Goal: Ask a question

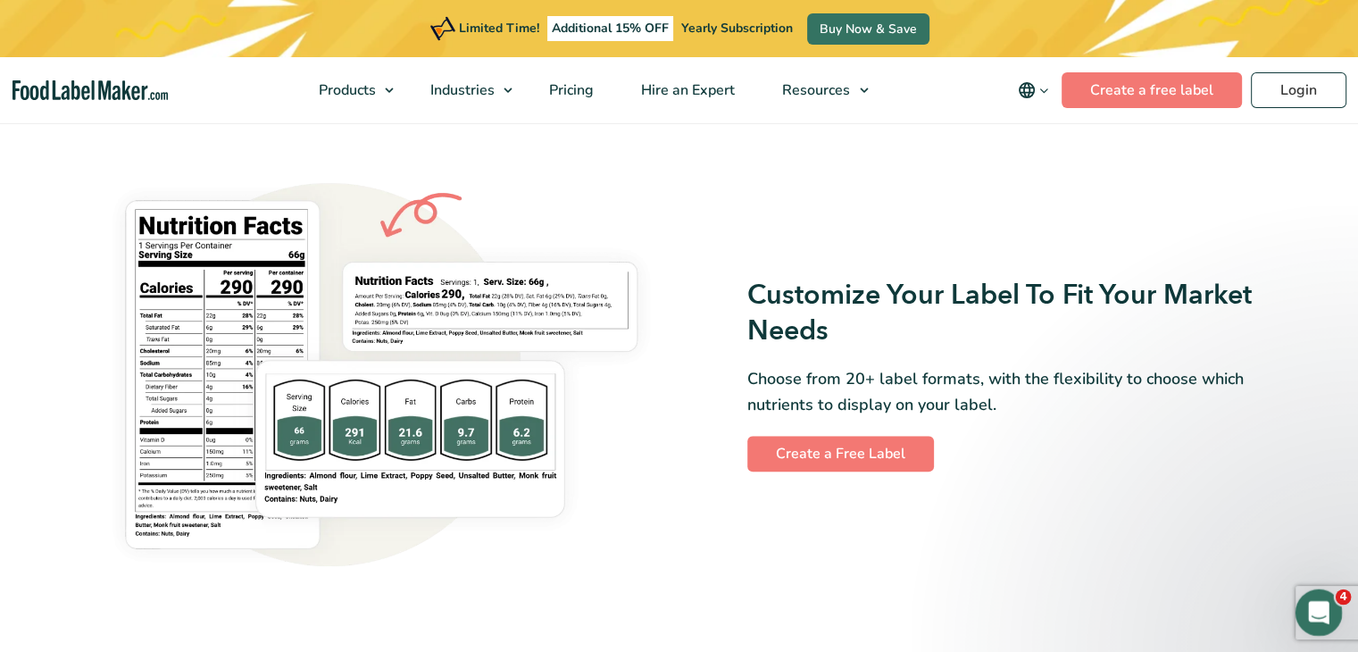
click at [1334, 620] on div "Open Intercom Messenger" at bounding box center [1316, 609] width 59 height 59
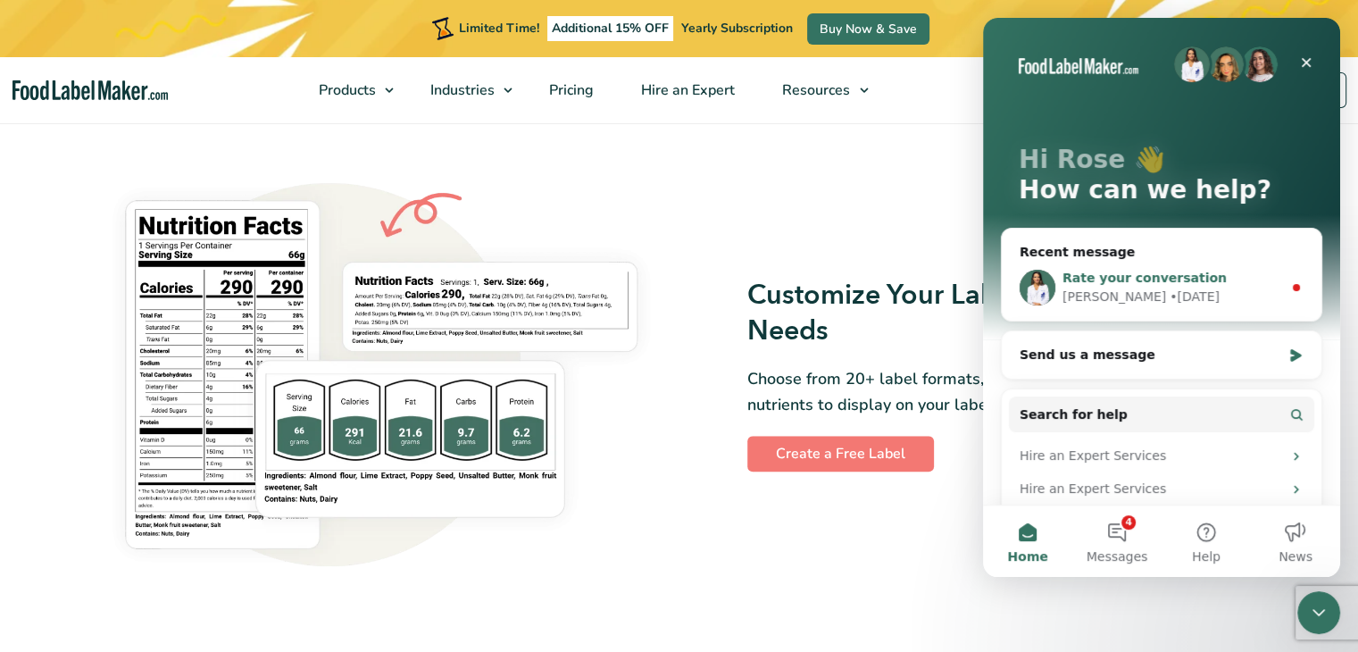
click at [1170, 290] on div "• [DATE]" at bounding box center [1195, 297] width 50 height 19
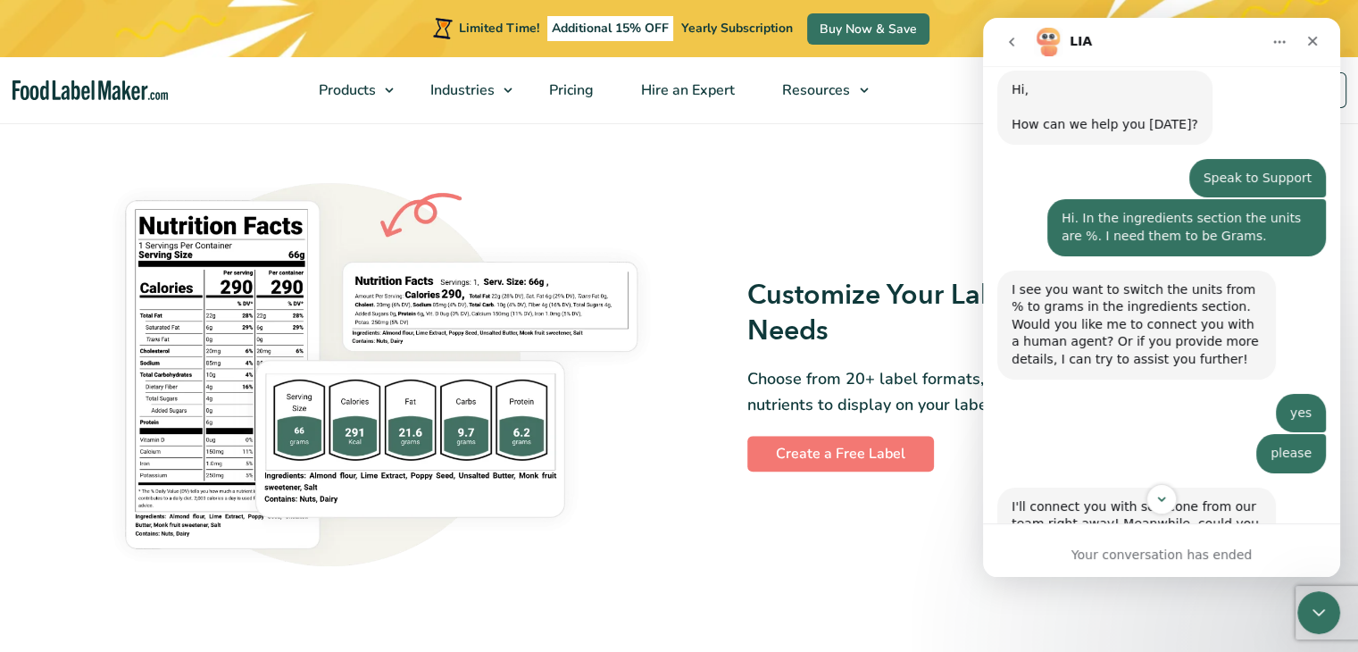
scroll to position [1607, 0]
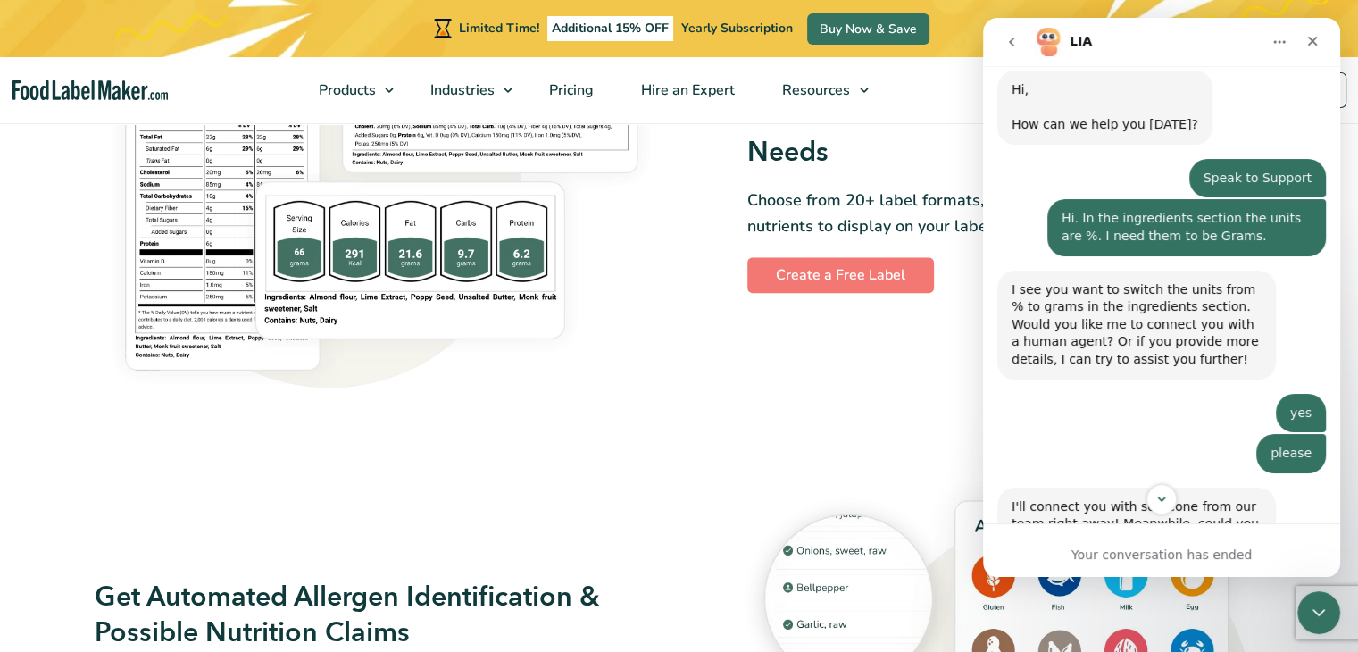
click at [1122, 552] on div "Your conversation has ended" at bounding box center [1161, 555] width 357 height 19
click at [1105, 563] on div "Your conversation has ended" at bounding box center [1161, 555] width 357 height 19
click at [1108, 563] on div "Your conversation has ended" at bounding box center [1161, 555] width 357 height 19
click at [1160, 504] on icon "Scroll to bottom" at bounding box center [1162, 499] width 16 height 16
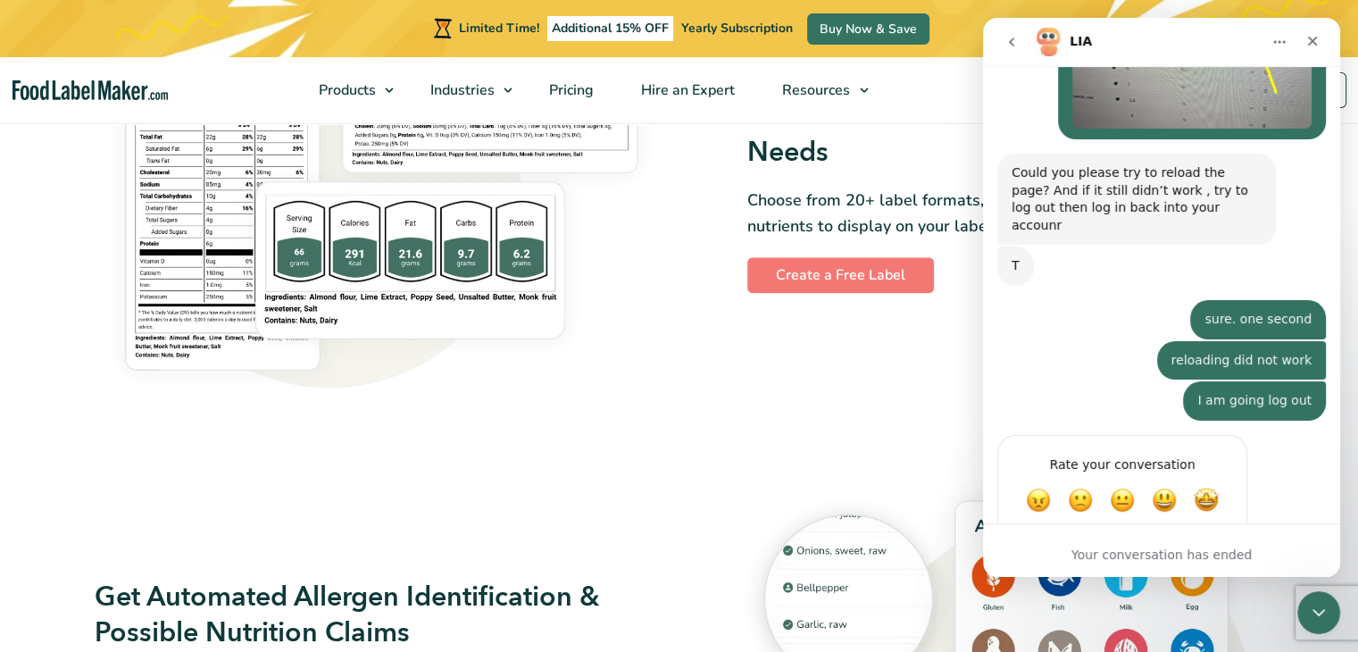
scroll to position [2014, 0]
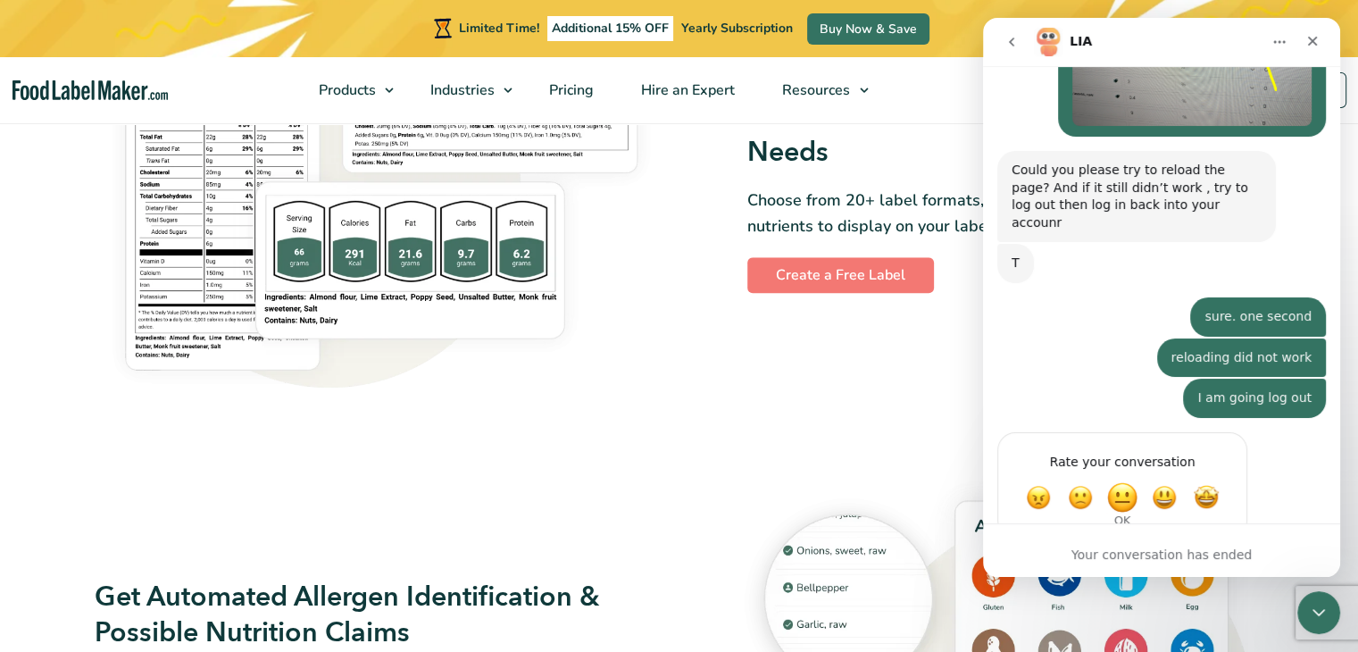
click at [1112, 481] on span "OK" at bounding box center [1122, 497] width 32 height 32
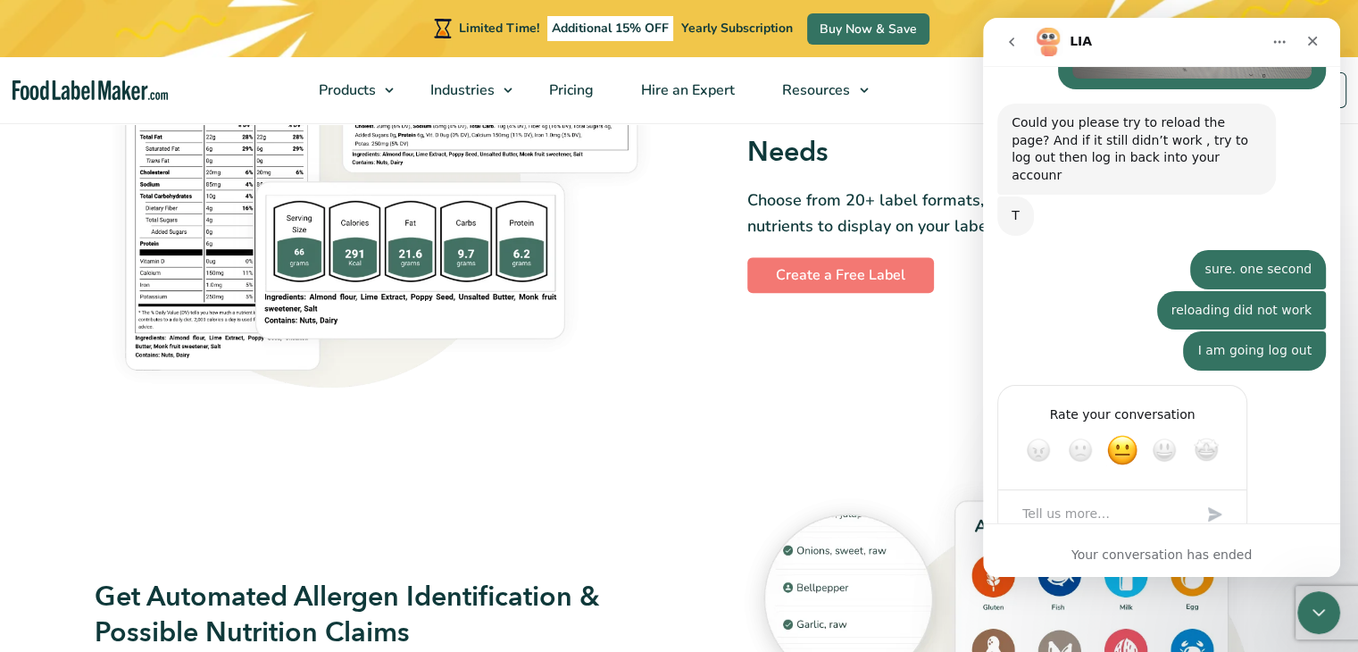
click at [1030, 495] on textarea "Tell us more…" at bounding box center [1105, 514] width 186 height 38
click at [1219, 496] on div "Submit" at bounding box center [1215, 514] width 36 height 36
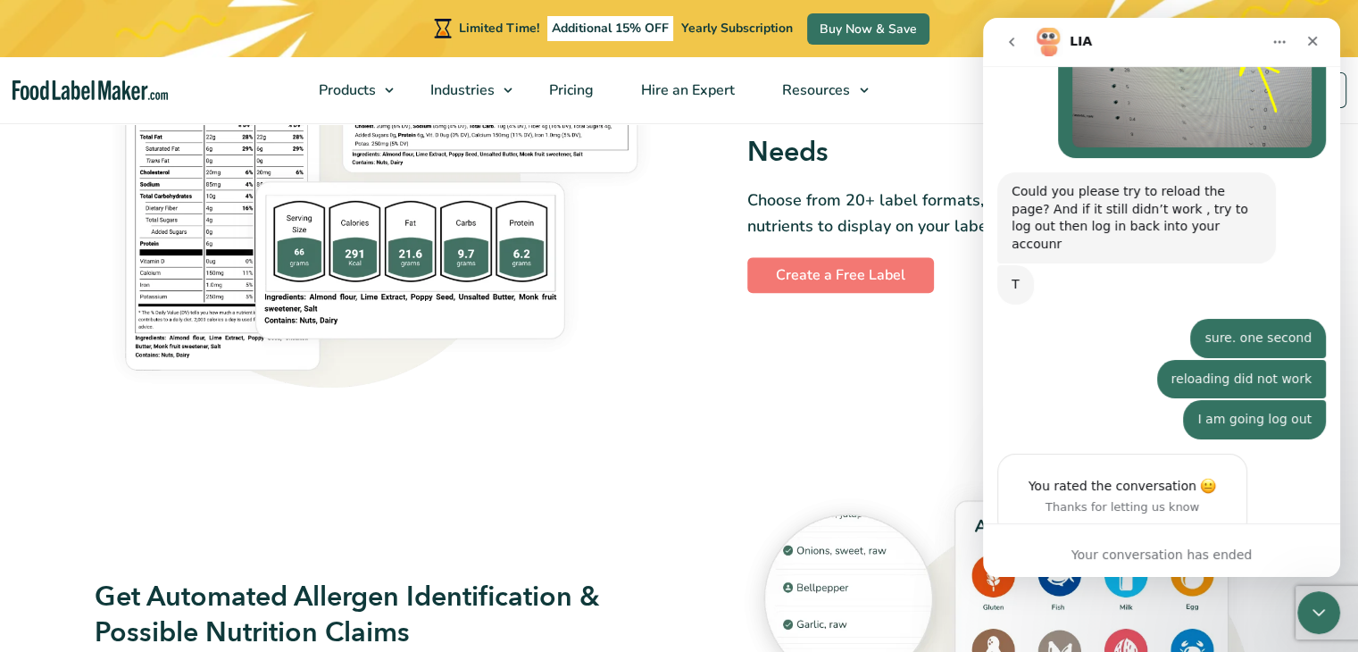
click at [1106, 552] on div "Your conversation has ended" at bounding box center [1161, 555] width 357 height 19
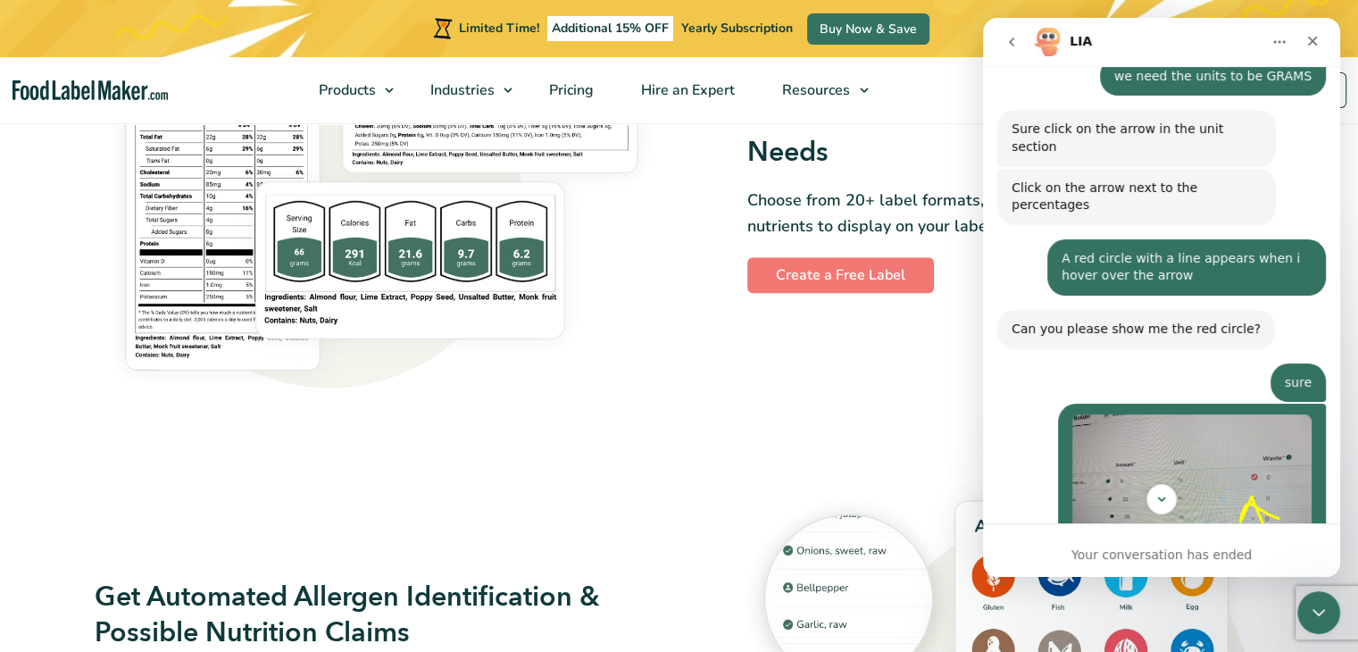
scroll to position [1875, 0]
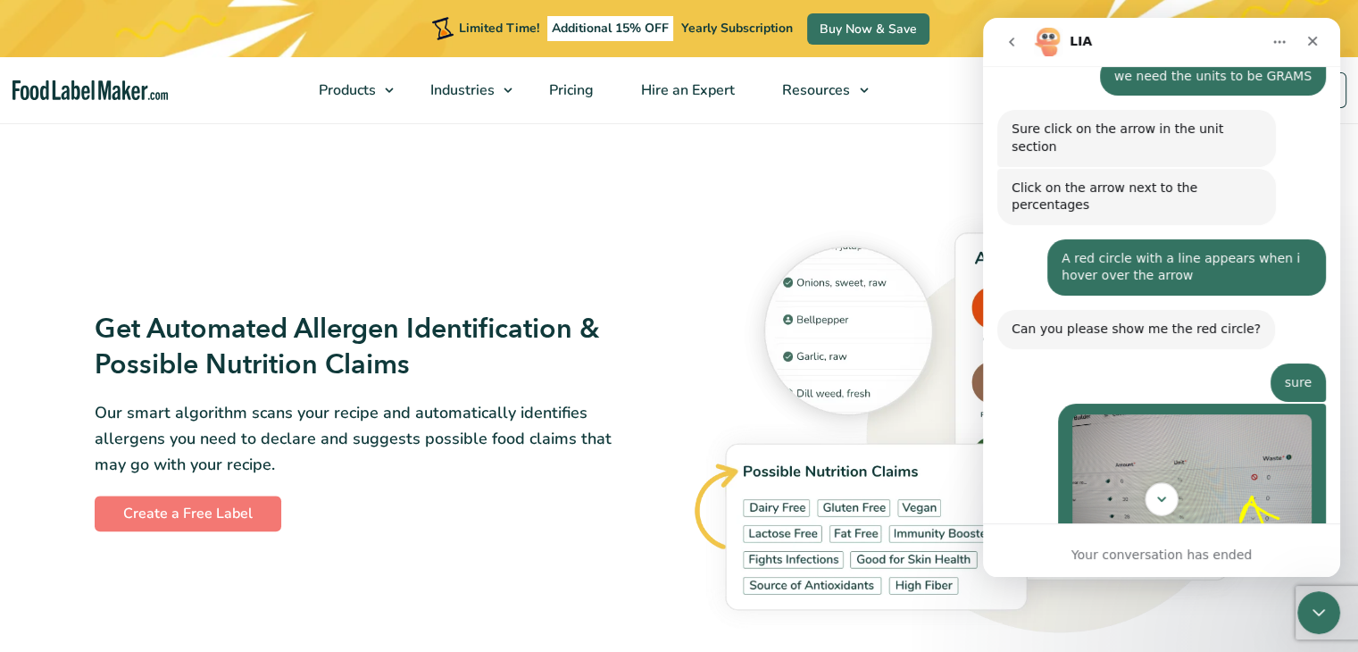
click at [1162, 500] on icon "Scroll to bottom" at bounding box center [1161, 498] width 9 height 5
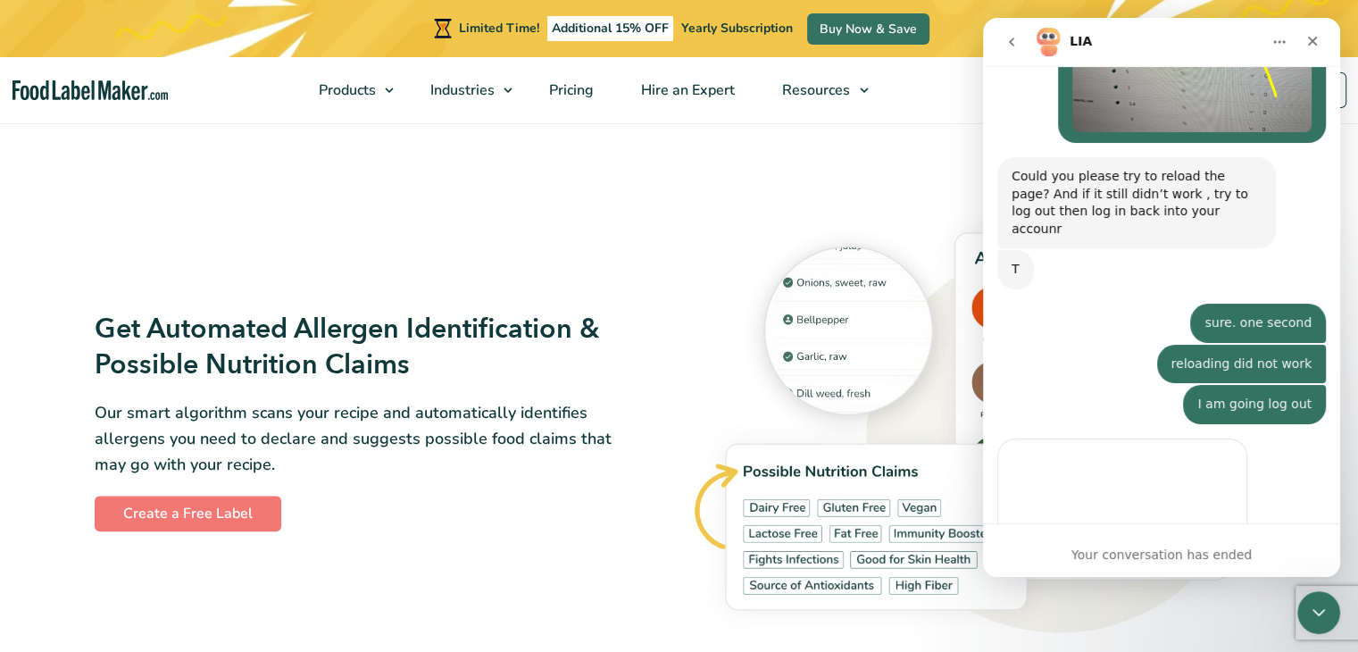
scroll to position [2061, 0]
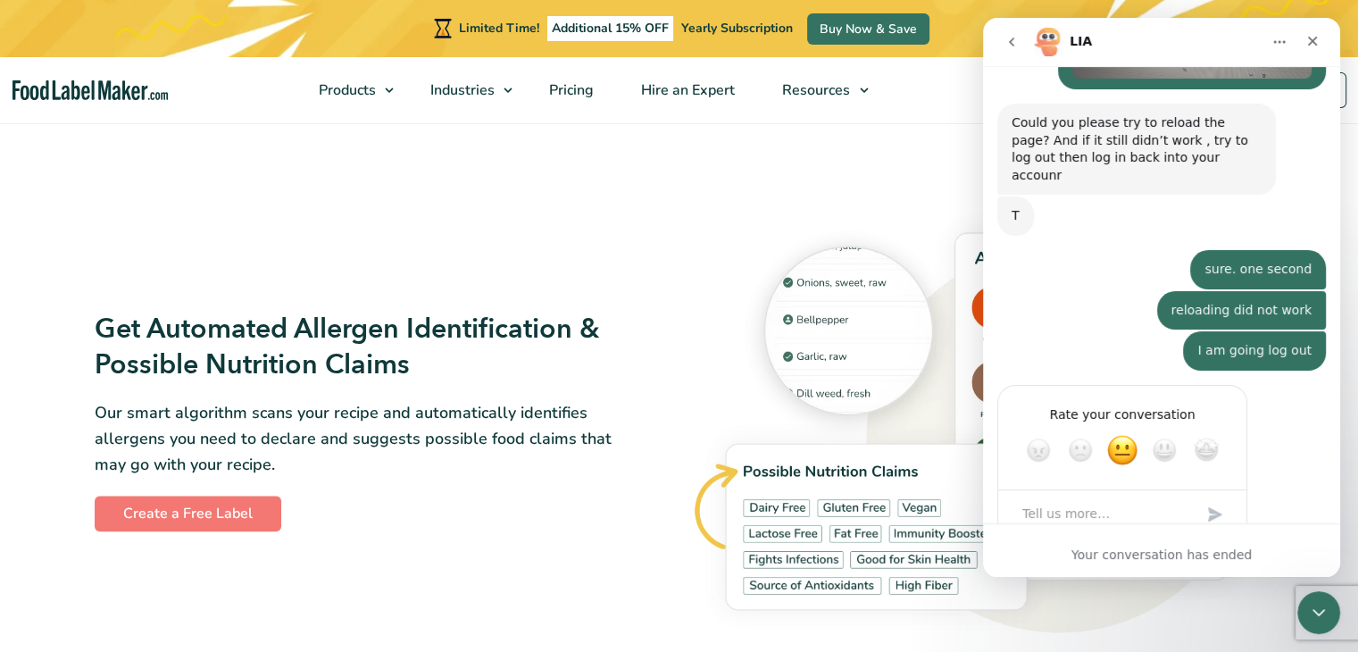
click at [1053, 495] on textarea "Tell us more…" at bounding box center [1105, 514] width 186 height 38
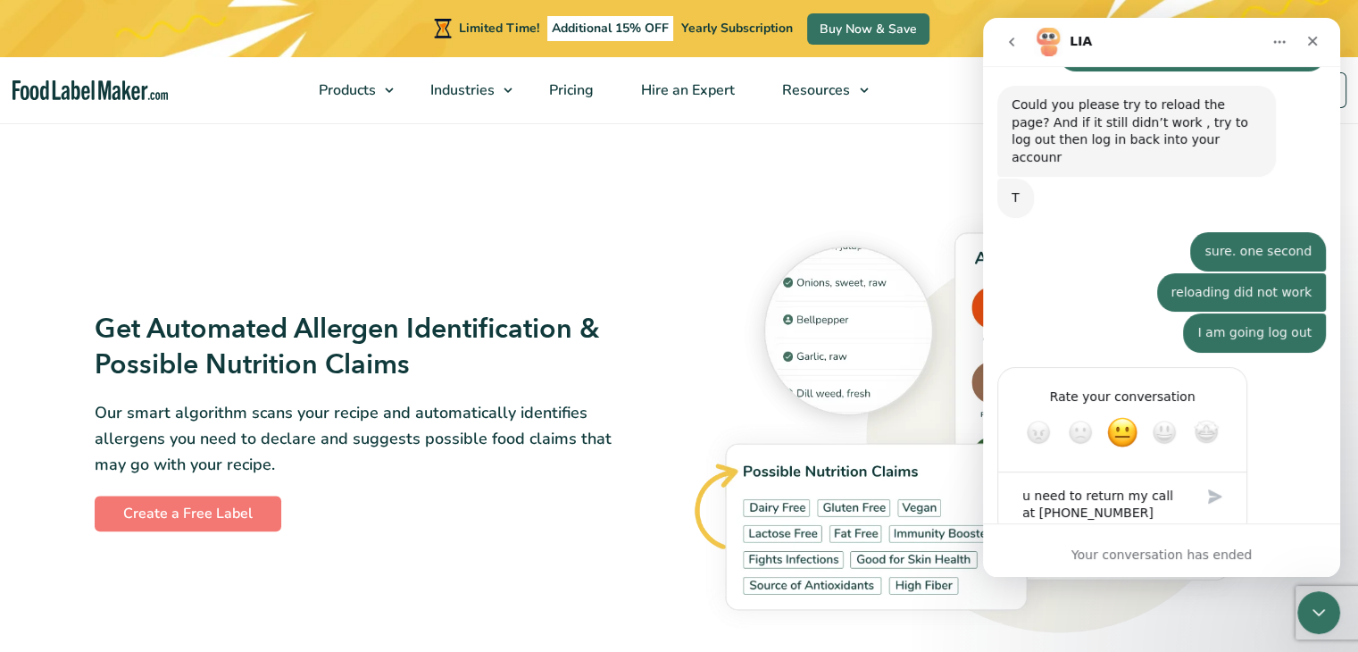
type textarea "u need to return my call at [PHONE_NUMBER]"
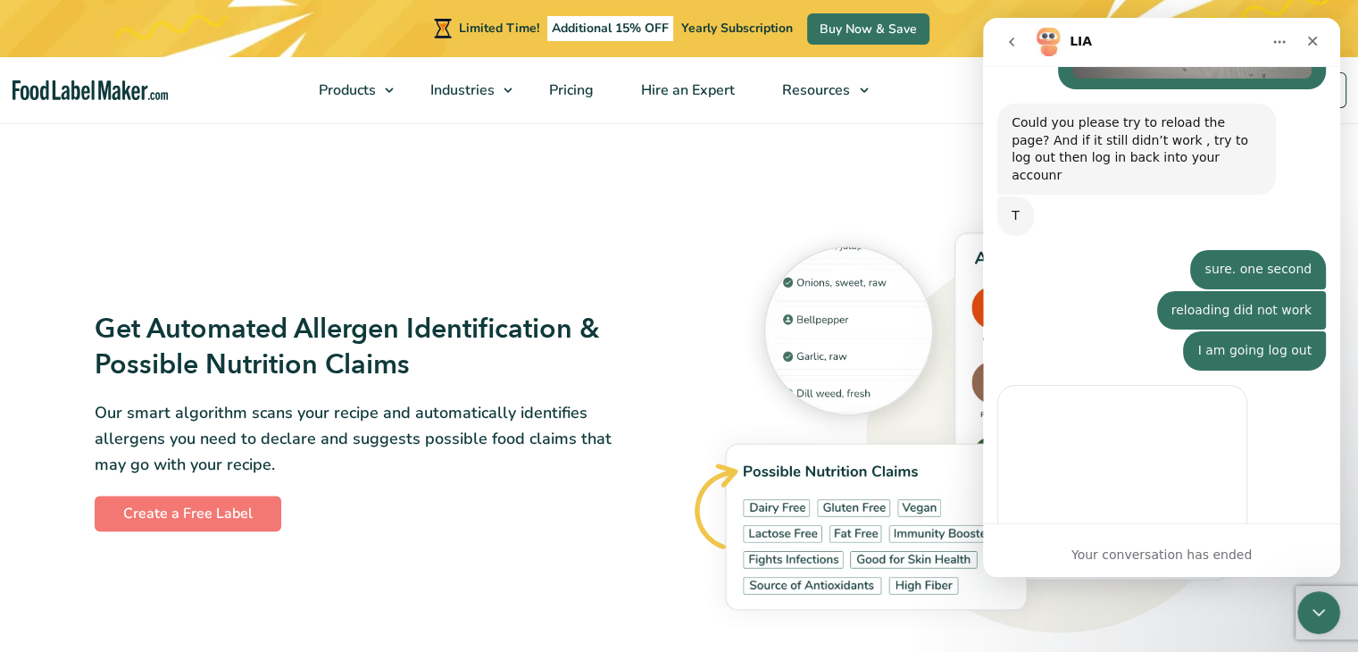
scroll to position [2055, 0]
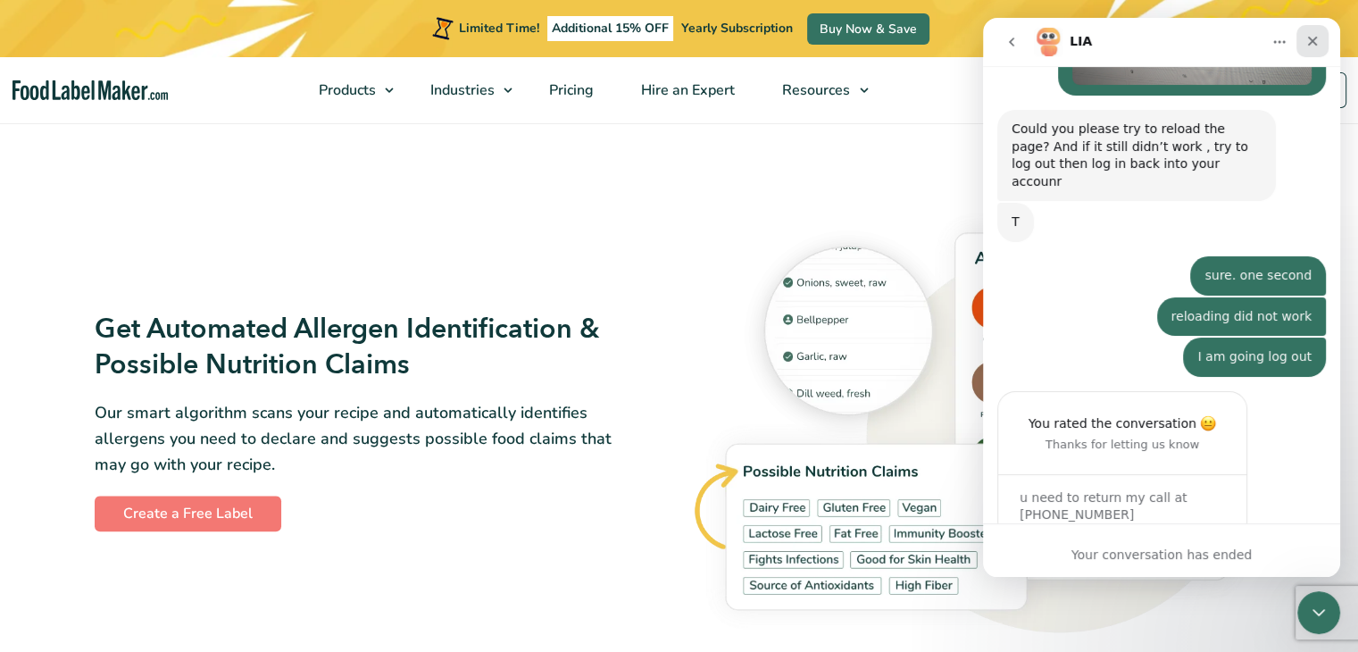
click at [1307, 42] on icon "Close" at bounding box center [1312, 41] width 14 height 14
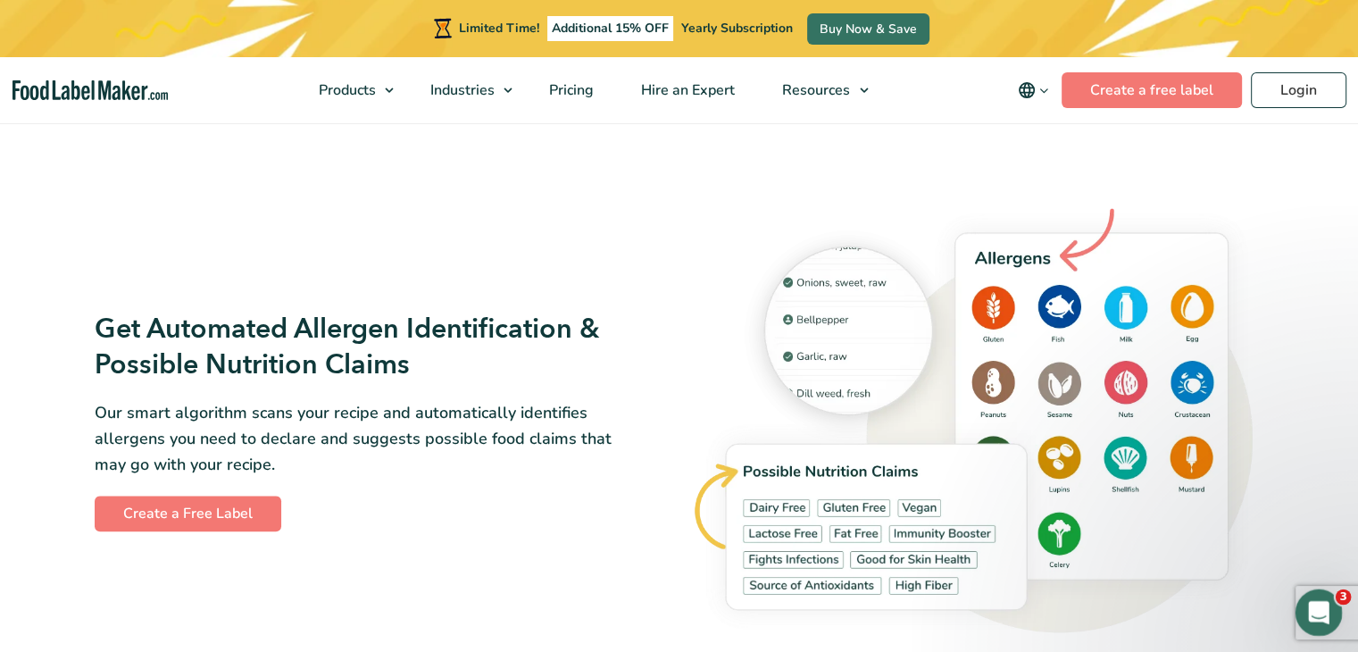
click at [1325, 598] on div "Open Intercom Messenger" at bounding box center [1316, 609] width 59 height 59
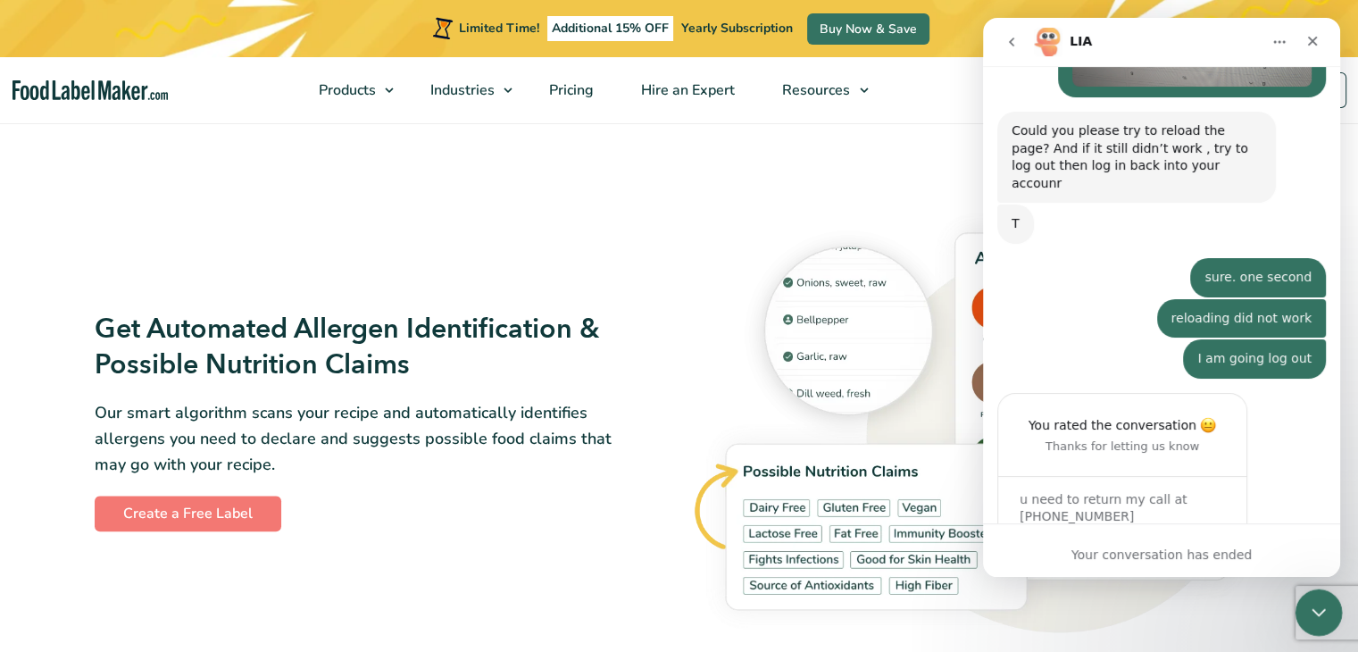
click at [1309, 612] on icon "Close Intercom Messenger" at bounding box center [1315, 609] width 21 height 21
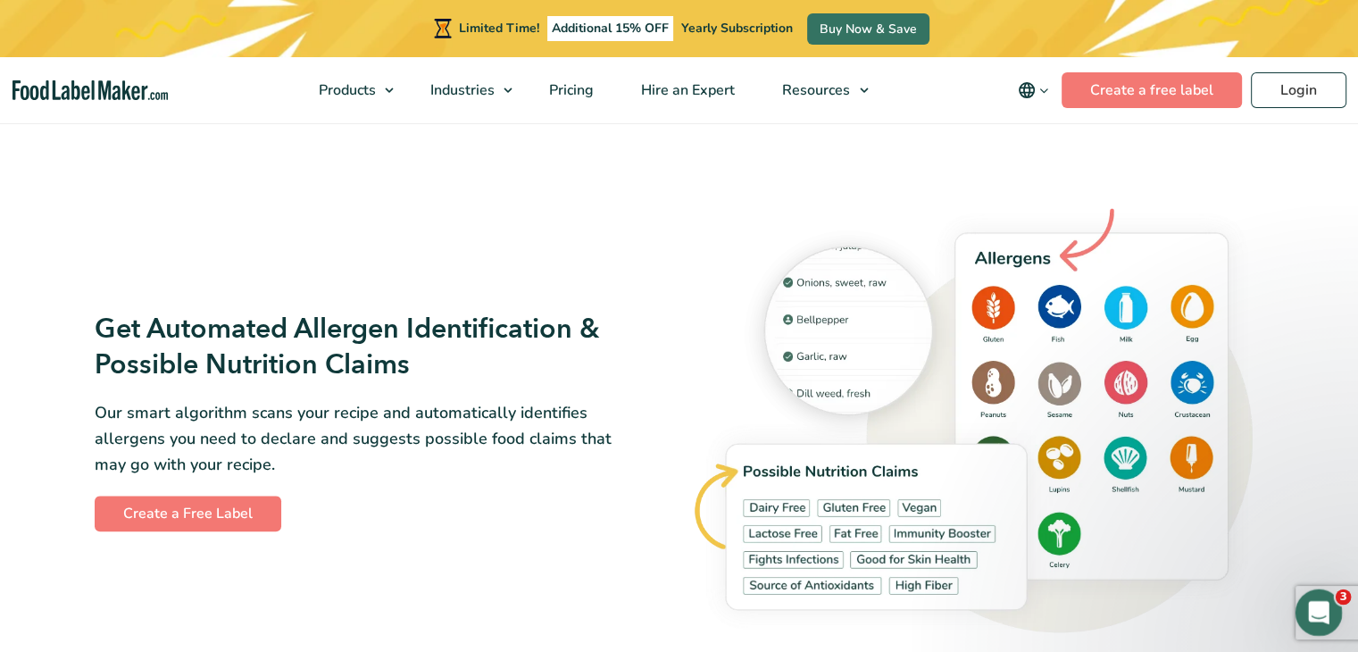
scroll to position [0, 0]
click at [1322, 606] on icon "Open Intercom Messenger" at bounding box center [1316, 610] width 29 height 29
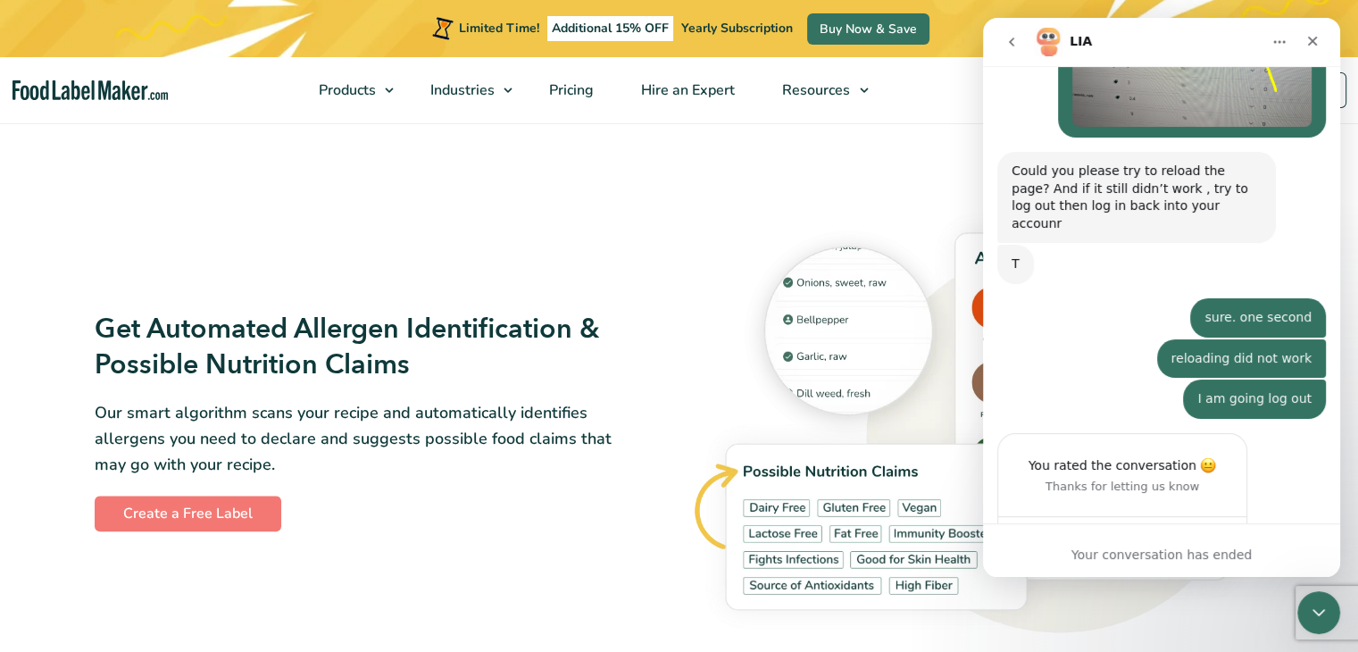
scroll to position [2055, 0]
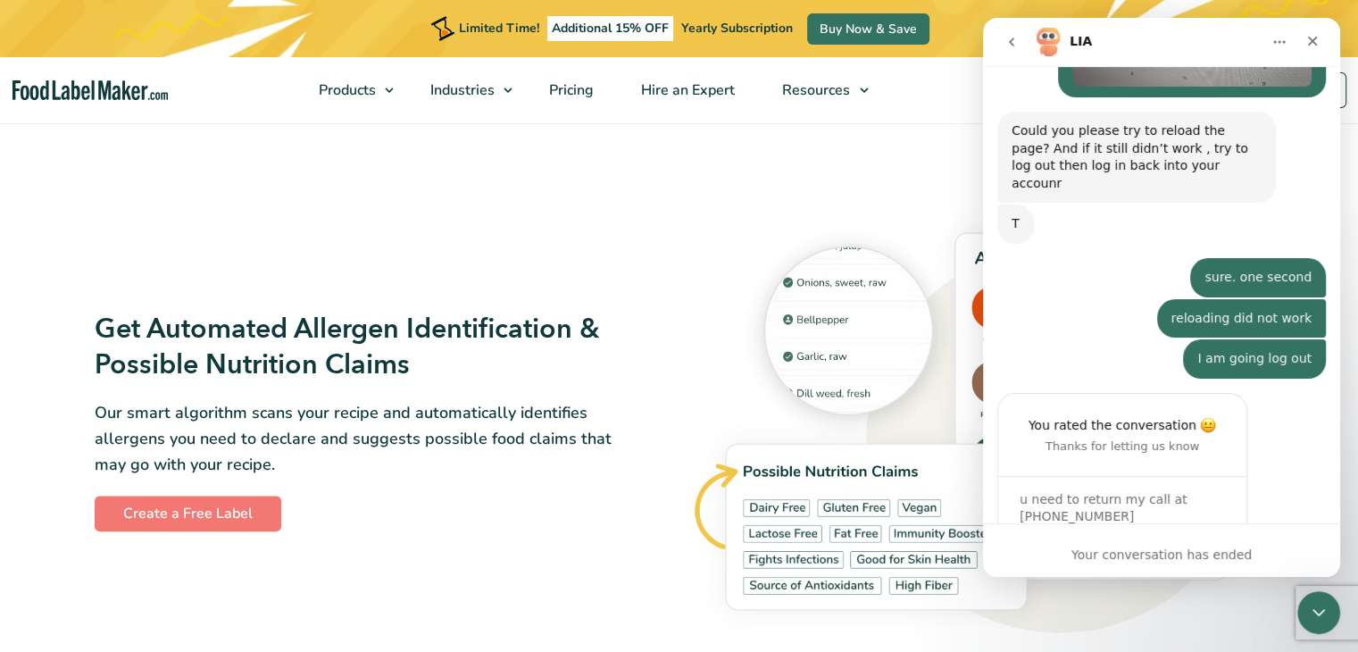
click at [1122, 557] on div "Your conversation has ended" at bounding box center [1161, 555] width 357 height 19
click at [1062, 507] on div "You rated the conversation Thanks for letting us know u need to return my call …" at bounding box center [1161, 477] width 329 height 169
click at [1037, 476] on div "u need to return my call at [PHONE_NUMBER]" at bounding box center [1122, 507] width 248 height 63
drag, startPoint x: 1330, startPoint y: 476, endPoint x: 1333, endPoint y: 493, distance: 17.3
click at [1333, 493] on div "Ask us anything, or share your feedback. Hi, ​ How can we help you [DATE]? LIA …" at bounding box center [1161, 294] width 357 height 457
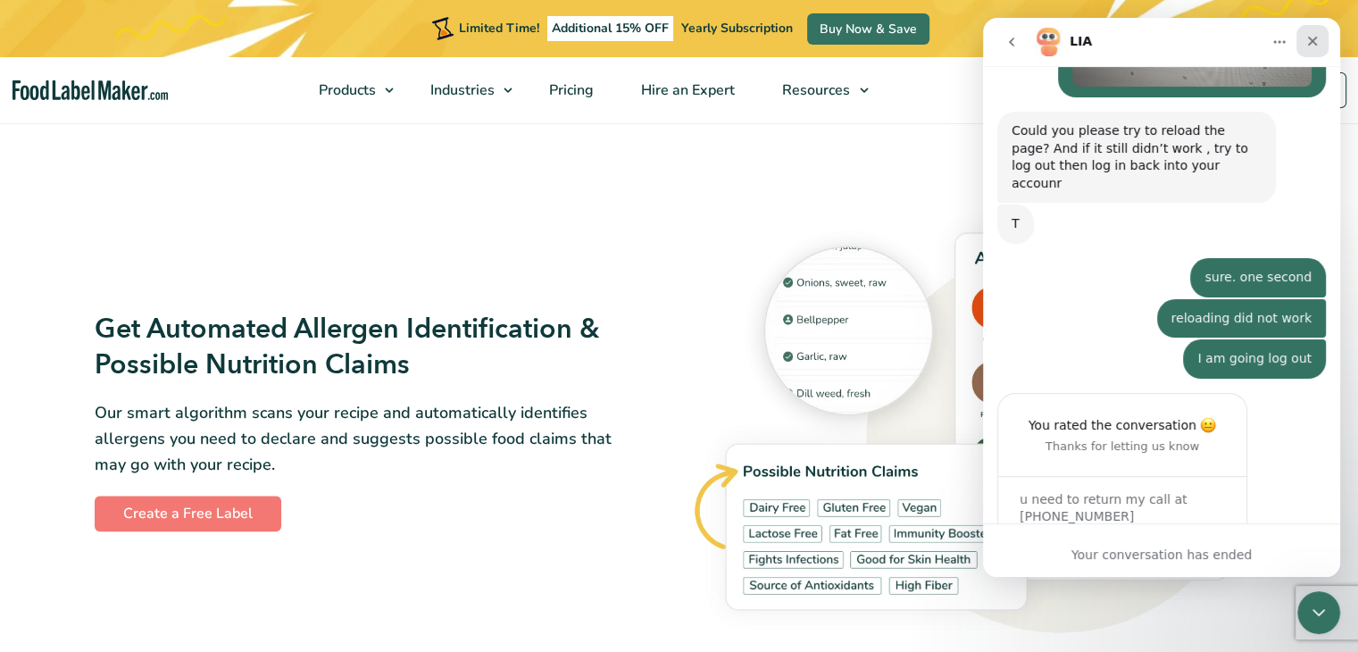
click at [1312, 33] on div "Close" at bounding box center [1313, 41] width 32 height 32
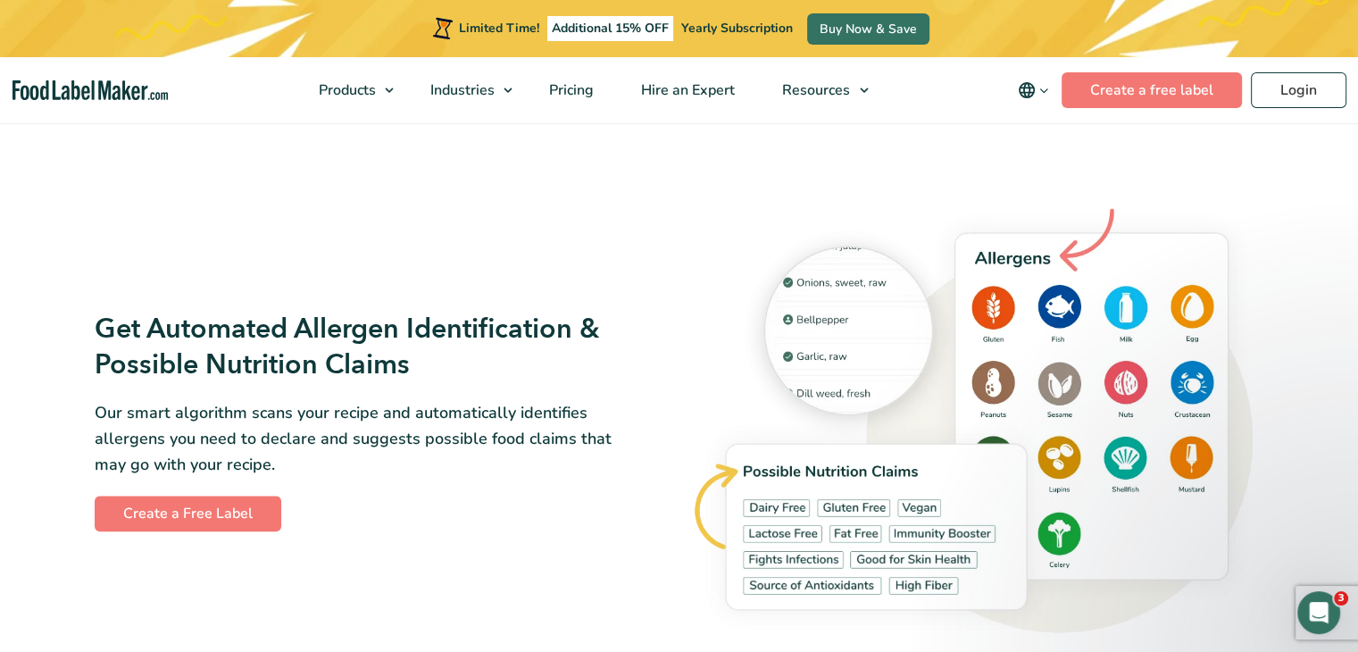
scroll to position [0, 0]
click at [1229, 278] on img at bounding box center [977, 421] width 574 height 448
click at [1324, 625] on div "Open Intercom Messenger" at bounding box center [1316, 609] width 59 height 59
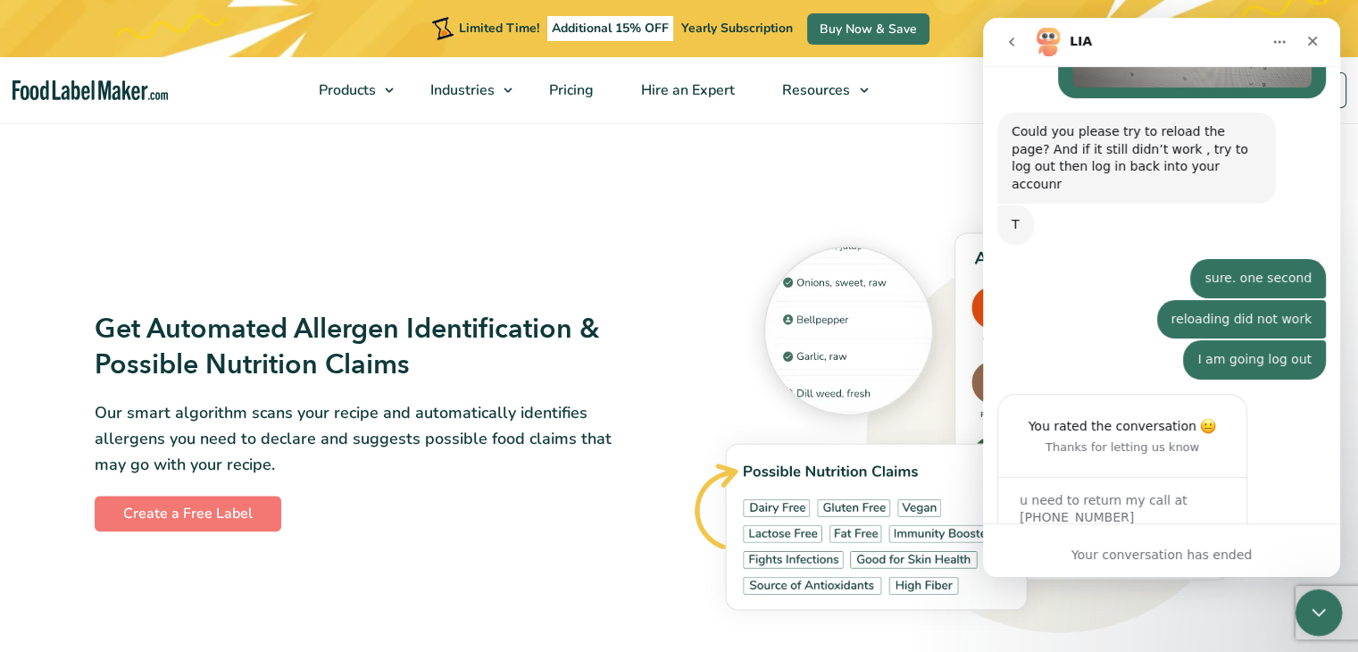
scroll to position [2055, 0]
click at [1133, 551] on div "Your conversation has ended" at bounding box center [1161, 555] width 357 height 19
click at [1317, 40] on icon "Close" at bounding box center [1312, 41] width 14 height 14
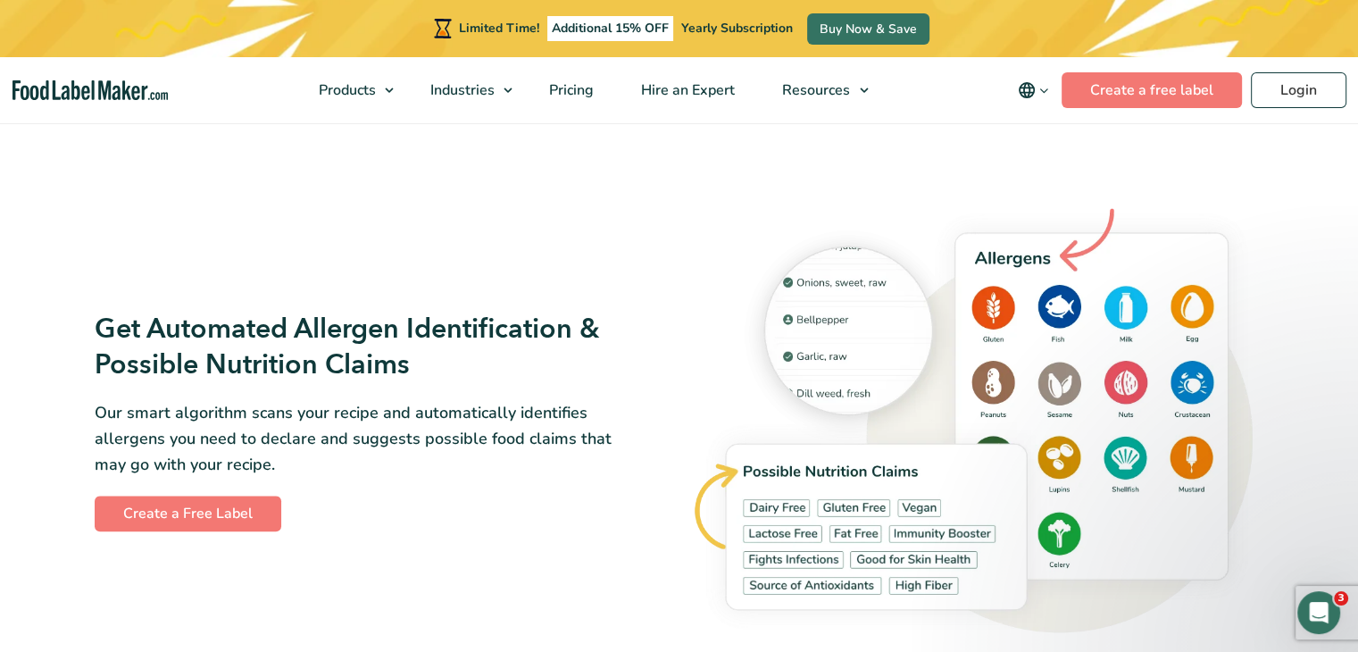
scroll to position [0, 0]
click at [1308, 598] on div "Open Intercom Messenger" at bounding box center [1316, 609] width 59 height 59
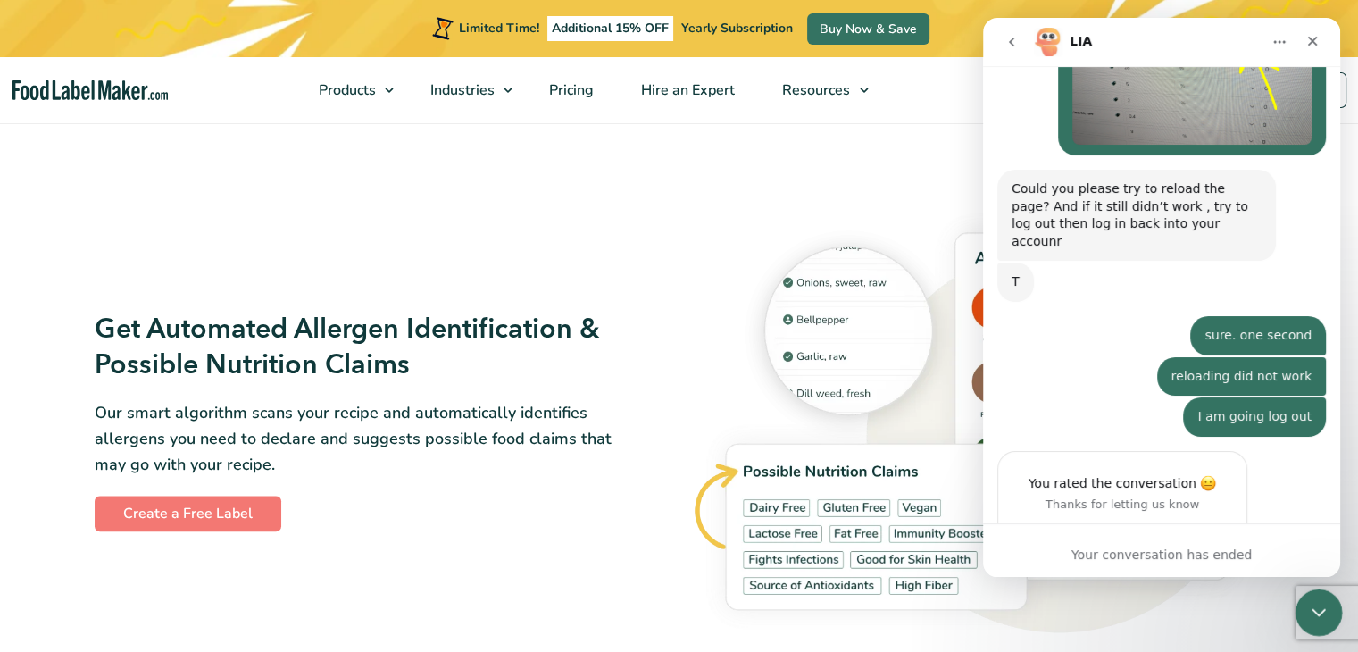
scroll to position [2055, 0]
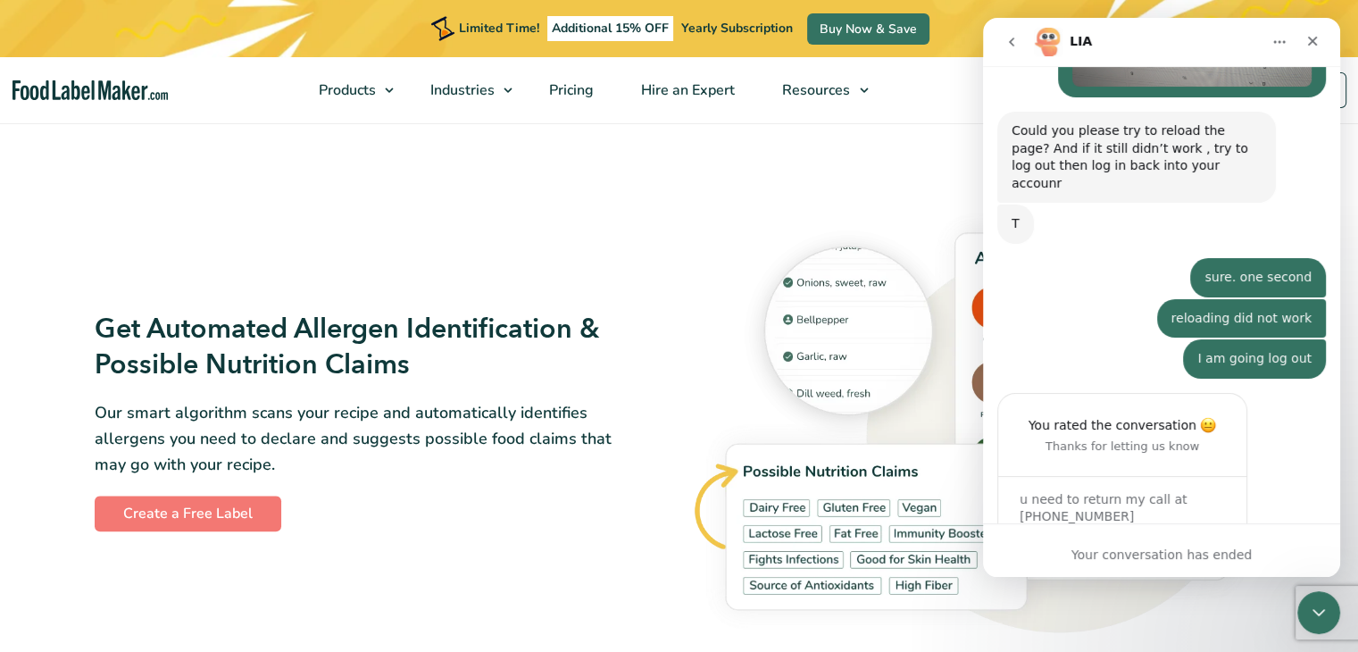
click at [1113, 550] on div "Your conversation has ended" at bounding box center [1161, 555] width 357 height 19
drag, startPoint x: 1329, startPoint y: 479, endPoint x: 1337, endPoint y: 519, distance: 40.1
click at [1337, 519] on div "Ask us anything, or share your feedback. Hi, ​ How can we help you [DATE]? LIA …" at bounding box center [1161, 294] width 357 height 457
click at [1181, 555] on div "Your conversation has ended" at bounding box center [1161, 555] width 357 height 19
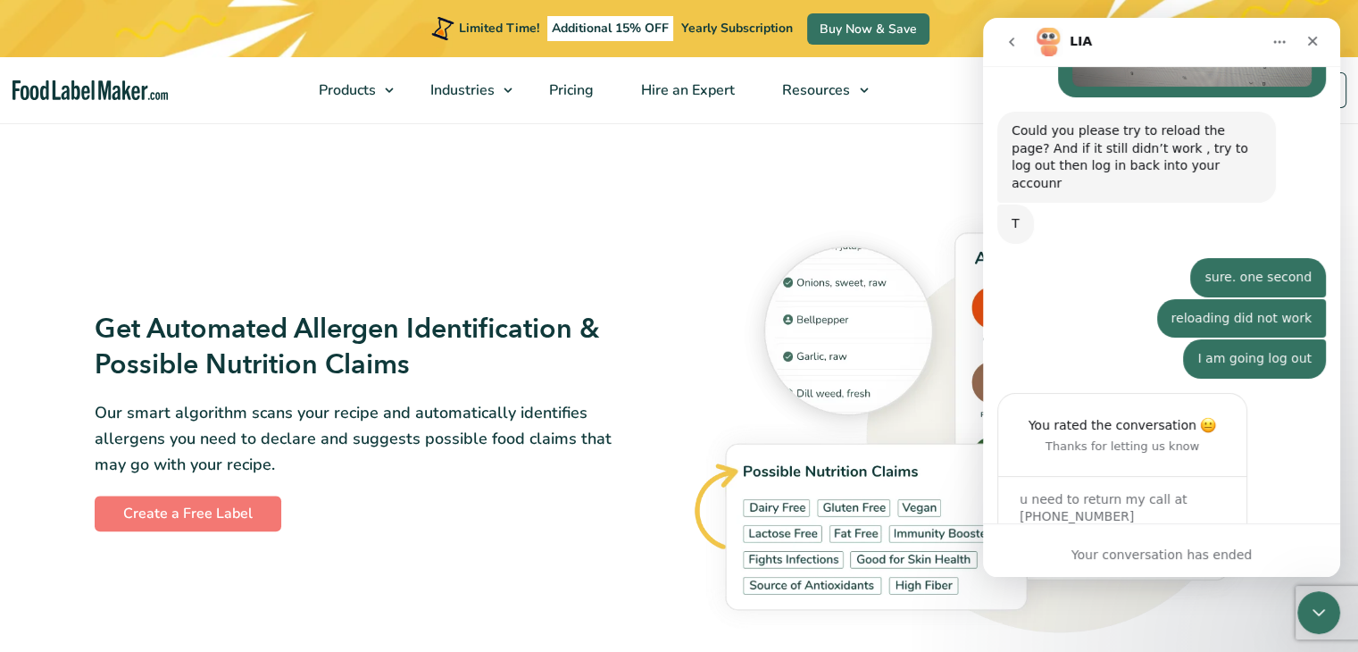
click at [824, 365] on img at bounding box center [977, 421] width 574 height 448
click at [813, 283] on img at bounding box center [977, 421] width 574 height 448
click at [1324, 33] on div "Close" at bounding box center [1313, 41] width 32 height 32
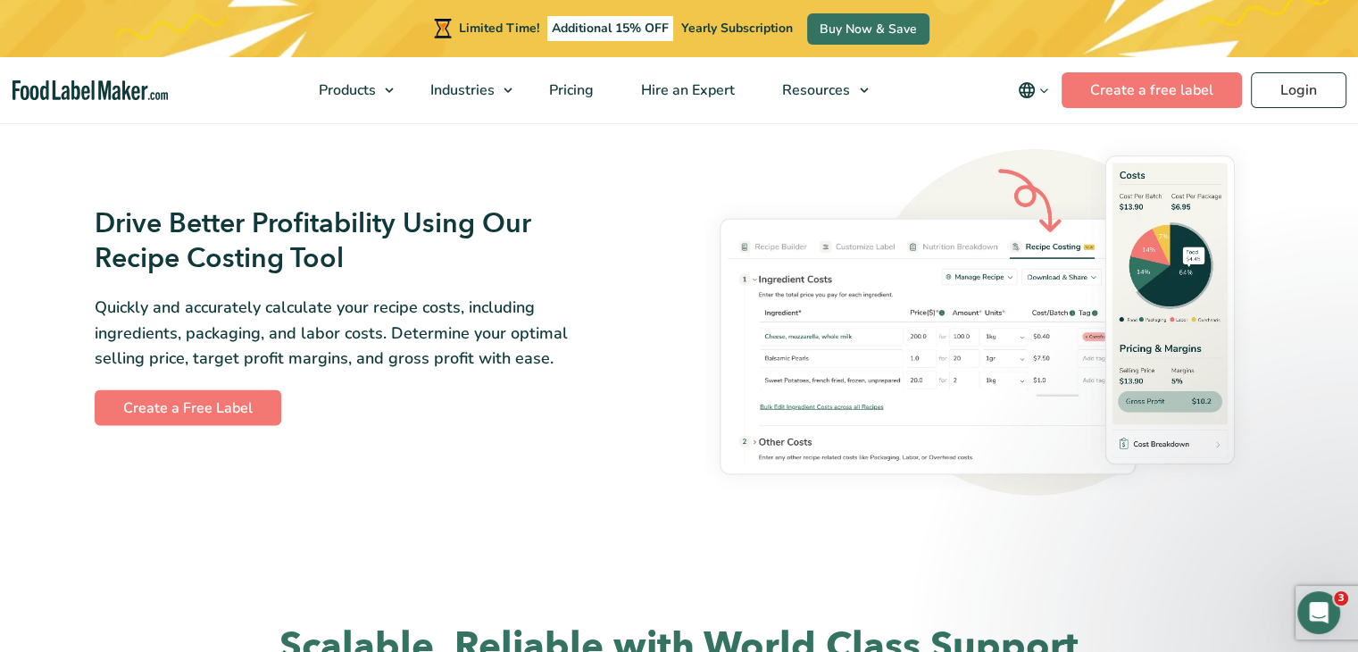
scroll to position [3125, 0]
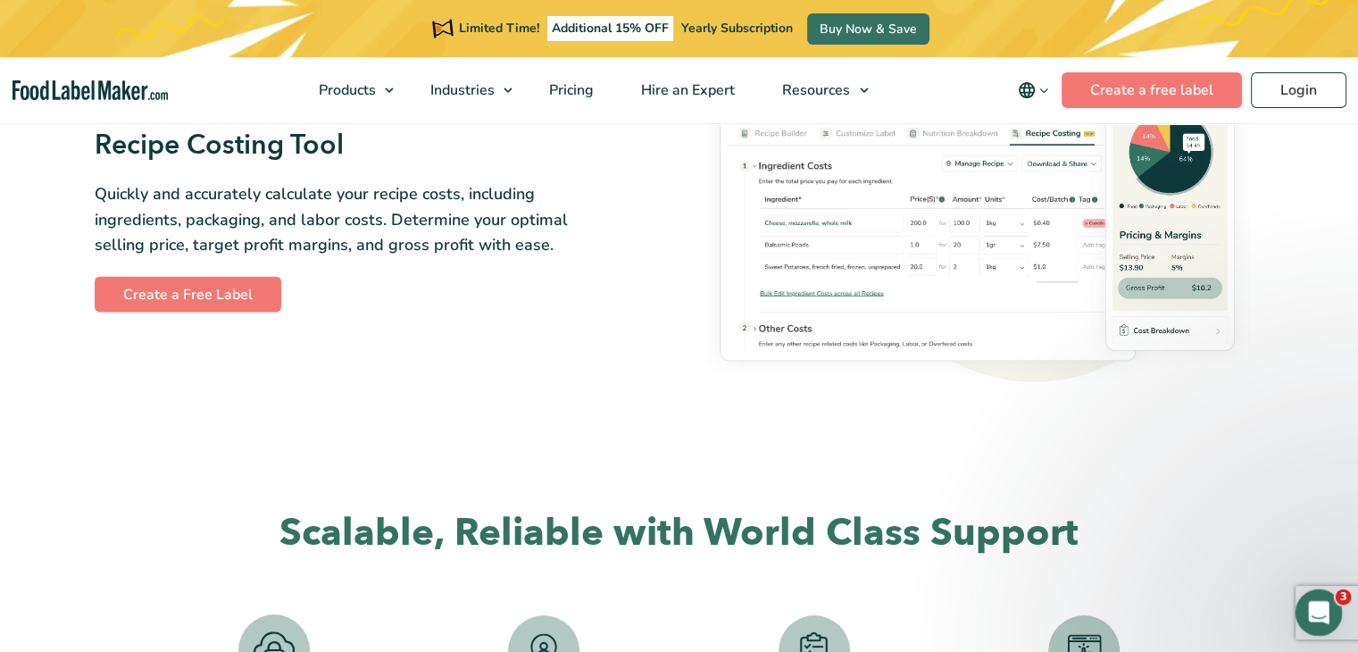
click at [1343, 598] on span "3" at bounding box center [1344, 597] width 16 height 16
click at [1326, 596] on div "Open Intercom Messenger" at bounding box center [1316, 609] width 59 height 59
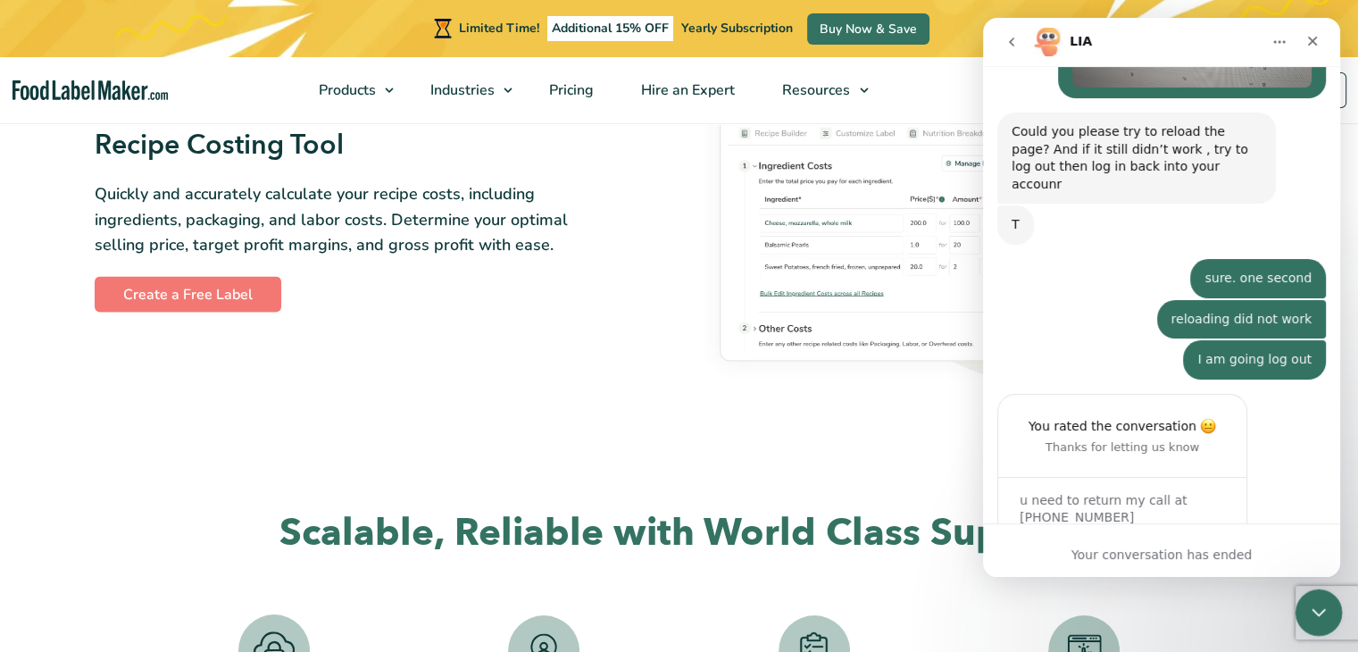
scroll to position [2055, 0]
click at [1149, 560] on div "Your conversation has ended" at bounding box center [1161, 555] width 357 height 19
click at [1083, 507] on div "You rated the conversation Thanks for letting us know u need to return my call …" at bounding box center [1161, 477] width 329 height 169
click at [1091, 556] on div "Your conversation has ended" at bounding box center [1161, 555] width 357 height 19
click at [1311, 41] on icon "Close" at bounding box center [1313, 42] width 10 height 10
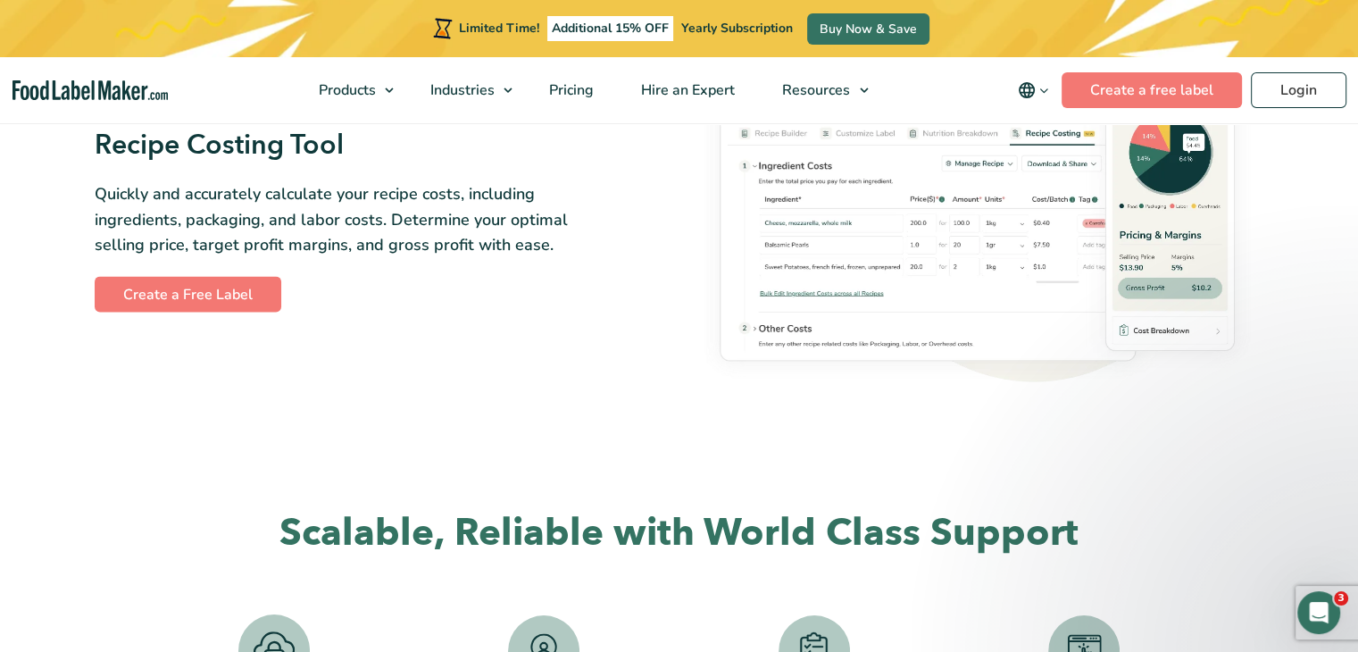
scroll to position [0, 0]
click at [1158, 288] on img at bounding box center [977, 202] width 574 height 379
click at [1163, 290] on img at bounding box center [977, 202] width 574 height 379
click at [1161, 331] on img at bounding box center [977, 202] width 574 height 379
click at [1168, 90] on link "Create a free label" at bounding box center [1152, 90] width 180 height 36
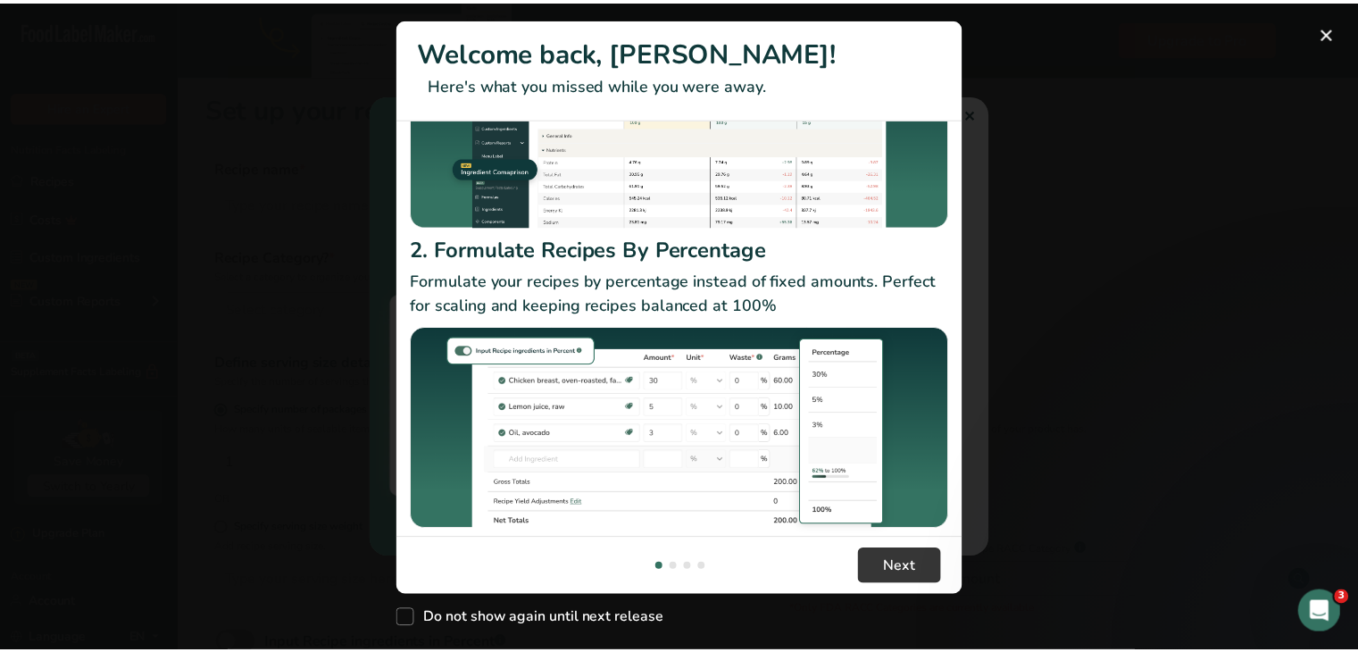
scroll to position [212, 0]
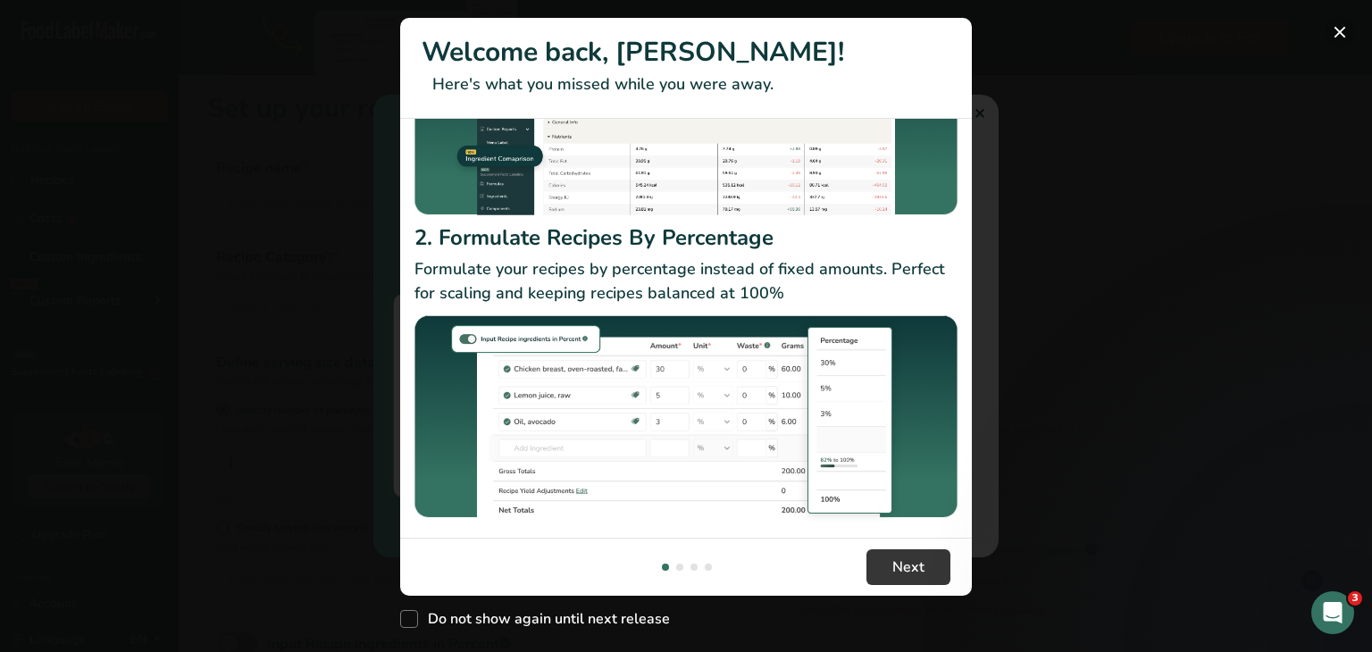
click at [1337, 30] on button "New Features" at bounding box center [1339, 32] width 29 height 29
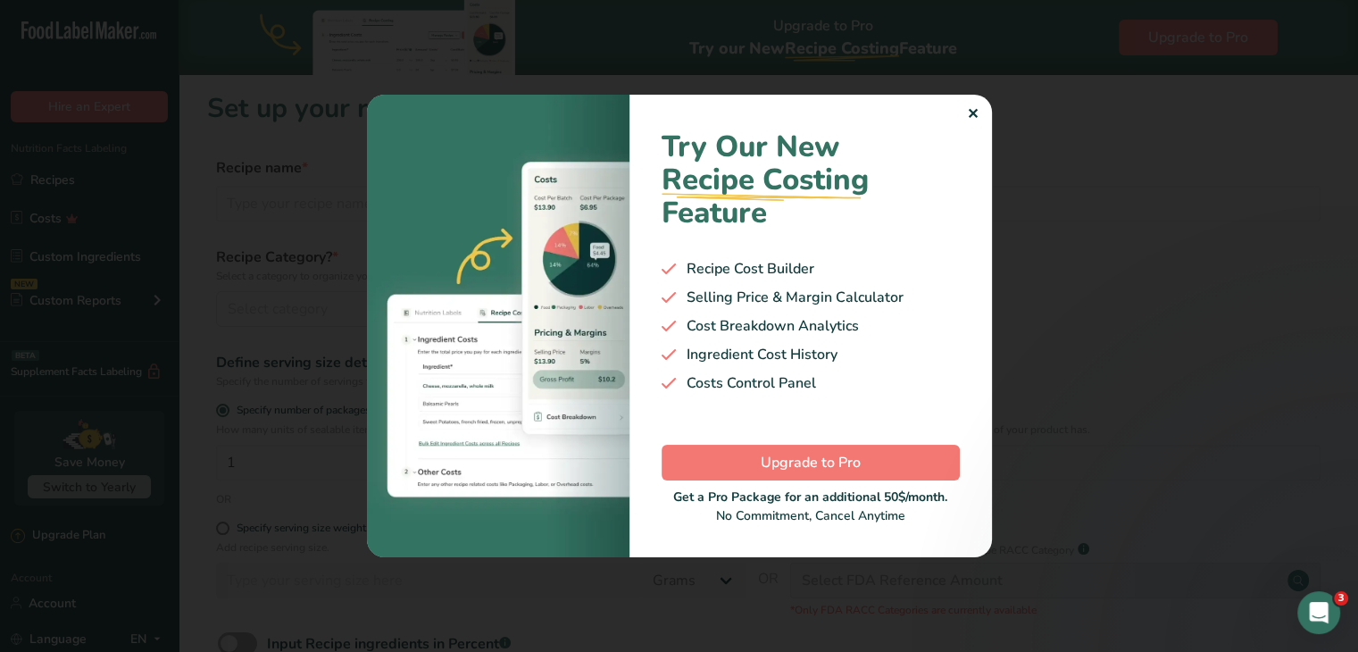
click at [971, 116] on div "✕" at bounding box center [973, 114] width 12 height 21
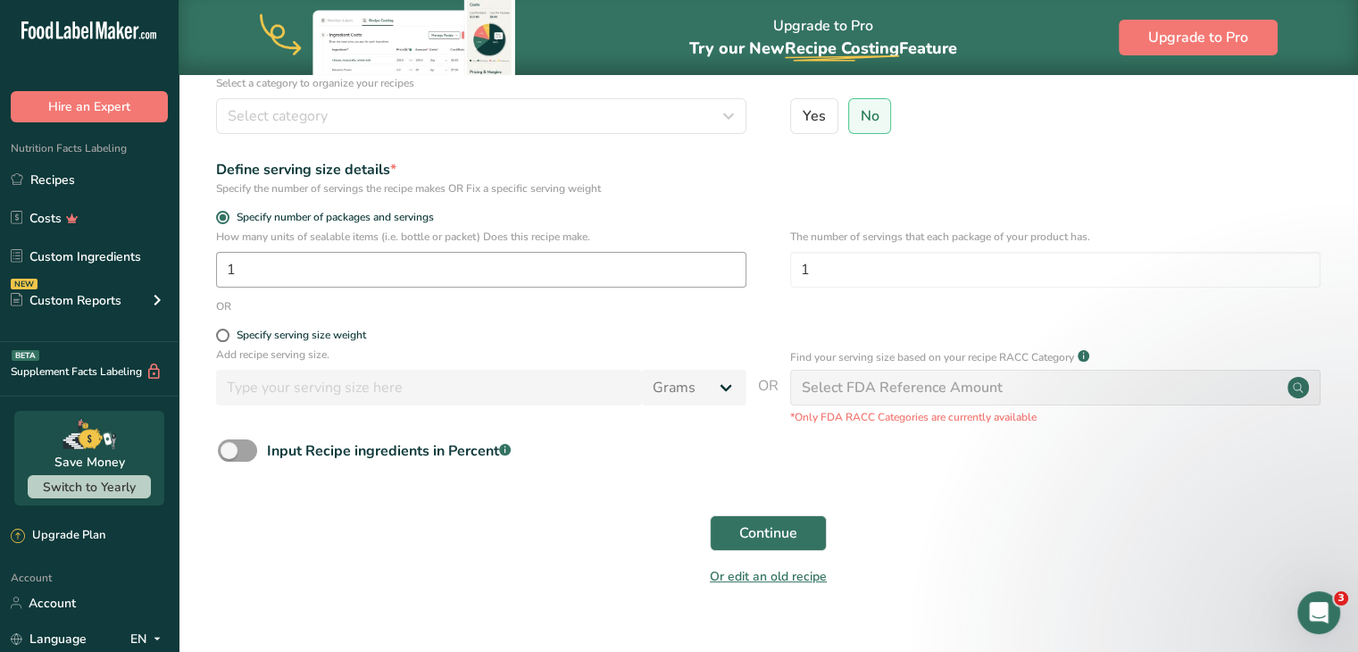
scroll to position [225, 0]
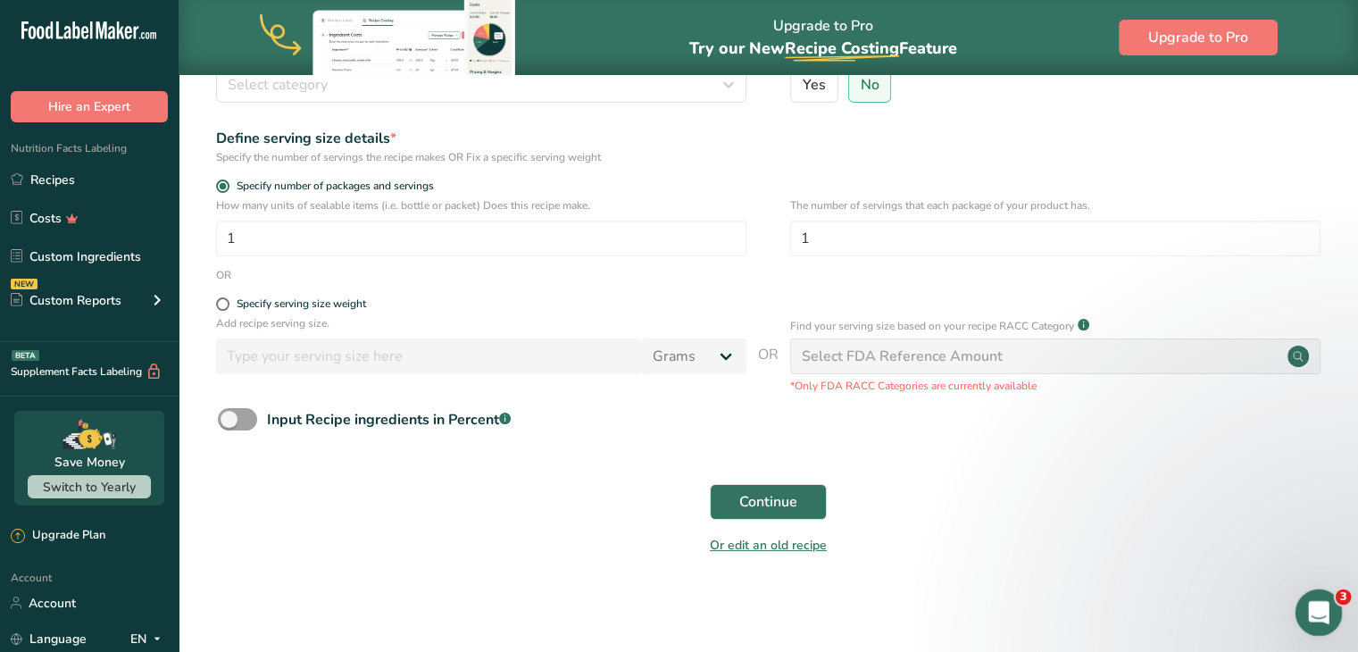
click at [1309, 600] on icon "Open Intercom Messenger" at bounding box center [1316, 610] width 29 height 29
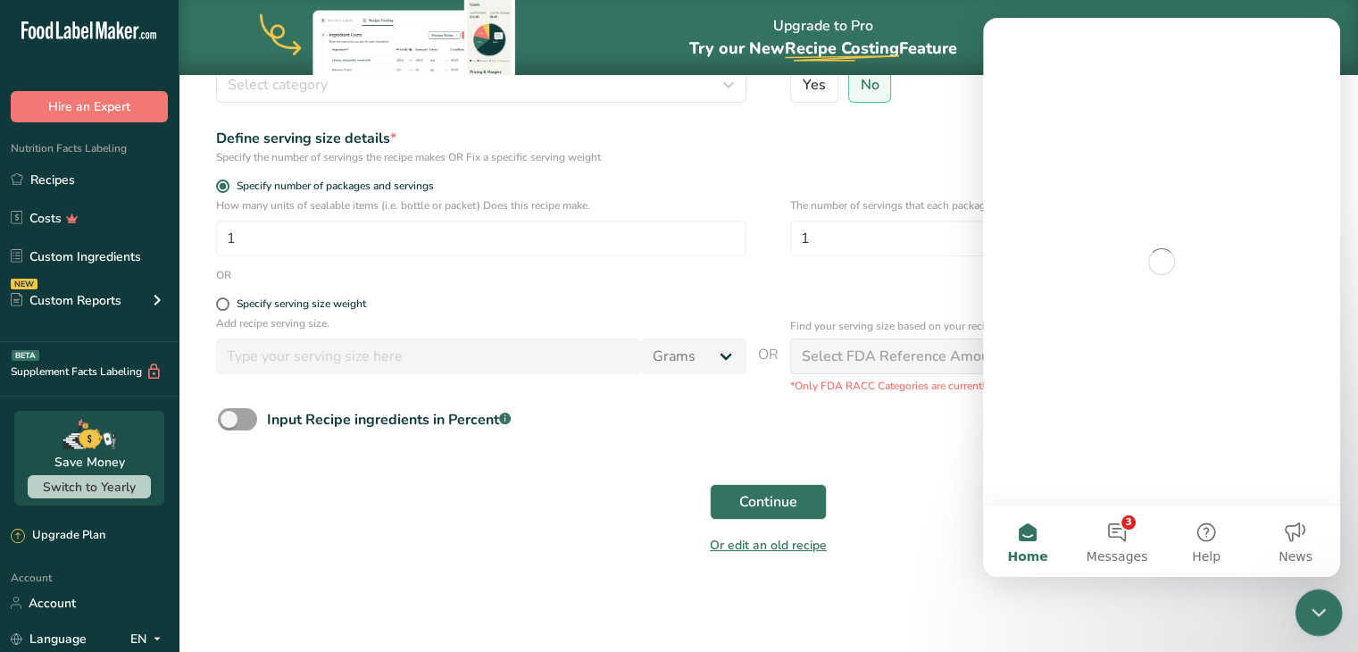
scroll to position [0, 0]
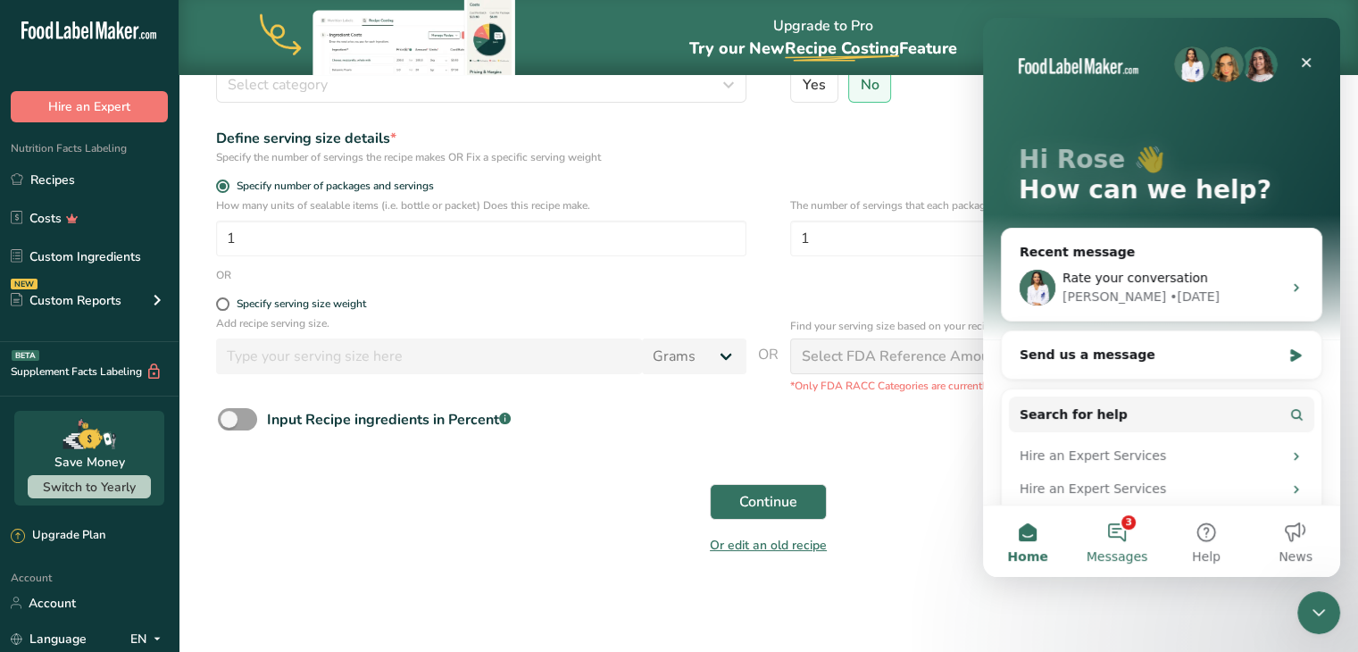
click at [1106, 564] on button "3 Messages" at bounding box center [1116, 540] width 89 height 71
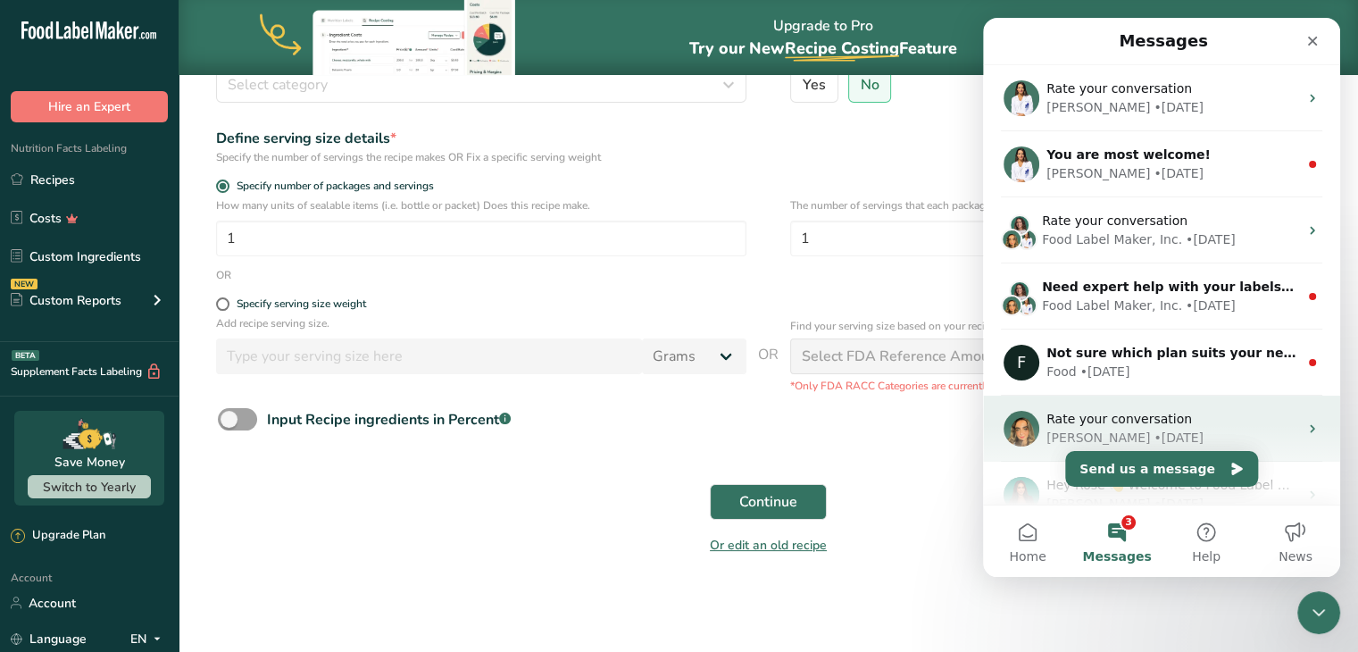
scroll to position [95, 0]
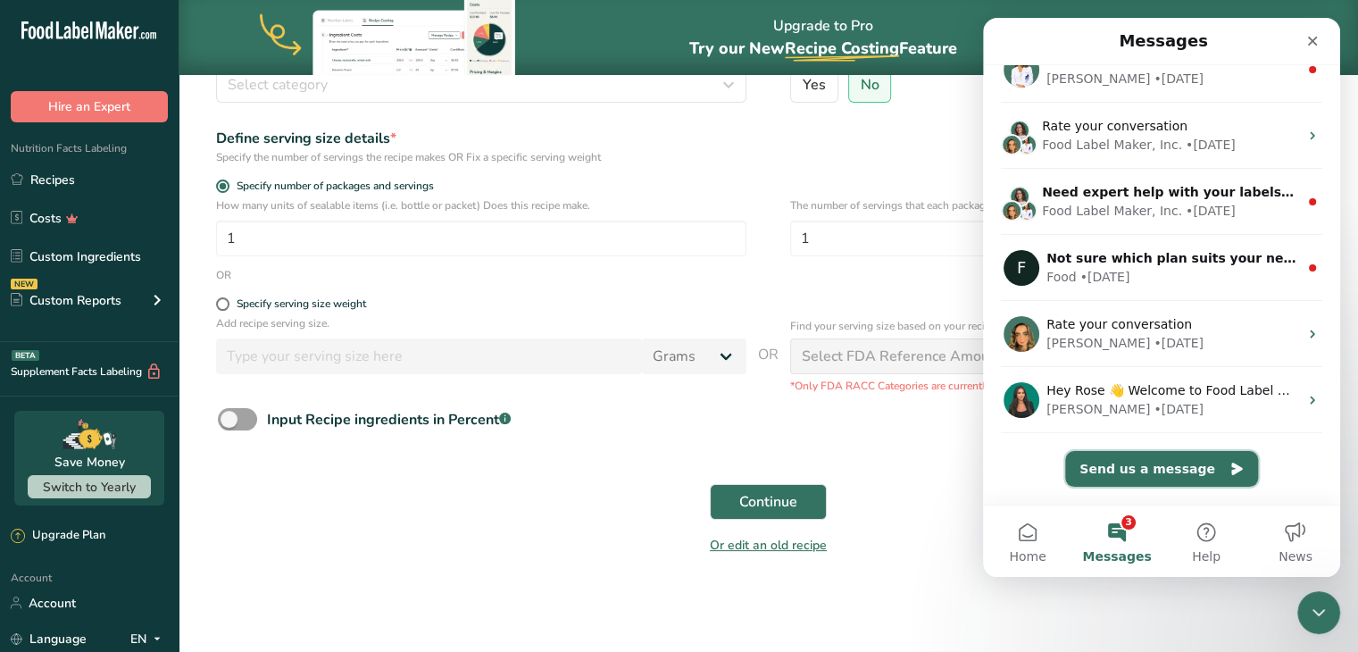
click at [1135, 469] on button "Send us a message" at bounding box center [1161, 469] width 193 height 36
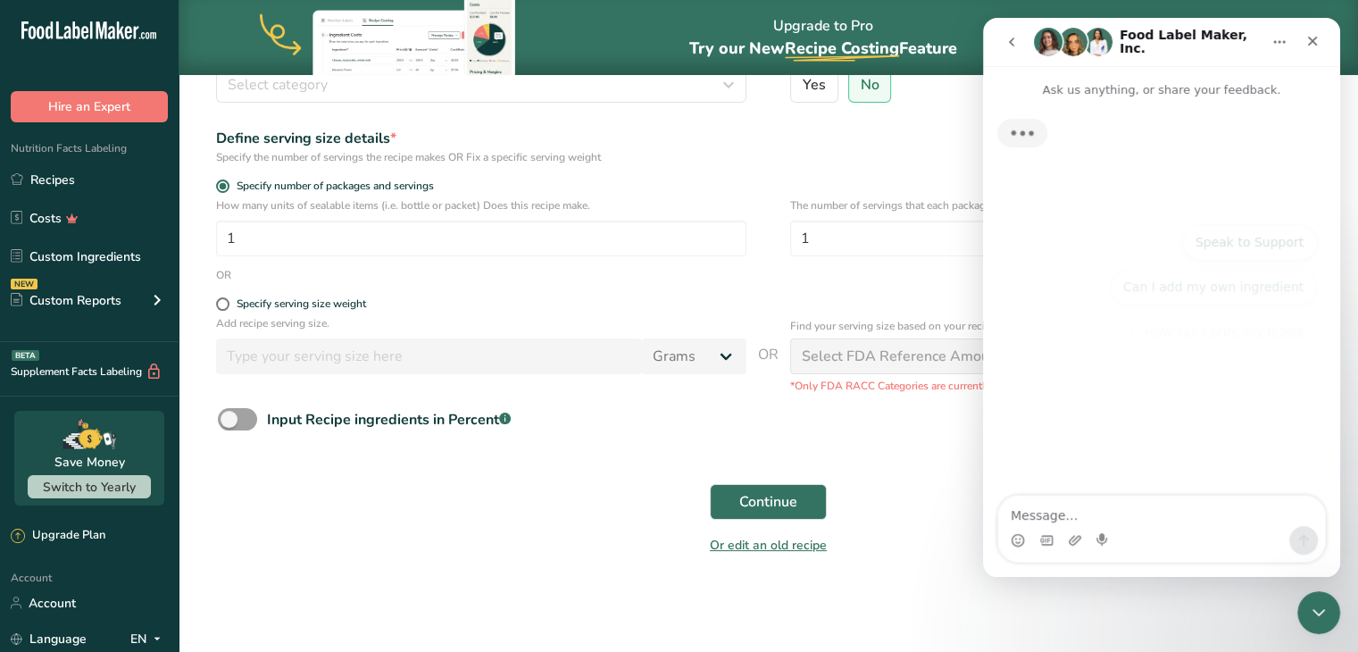
scroll to position [22, 0]
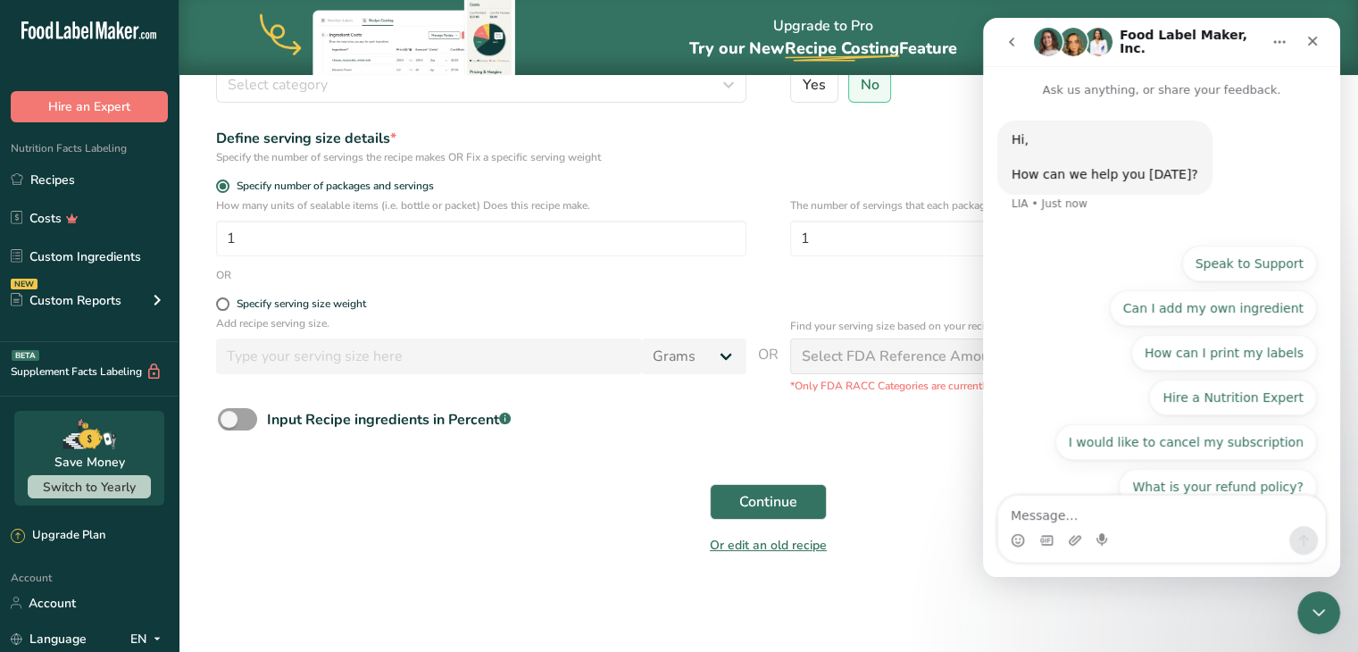
click at [1074, 530] on div "Intercom messenger" at bounding box center [1075, 540] width 14 height 29
click at [1063, 536] on div "Intercom messenger" at bounding box center [1161, 540] width 327 height 29
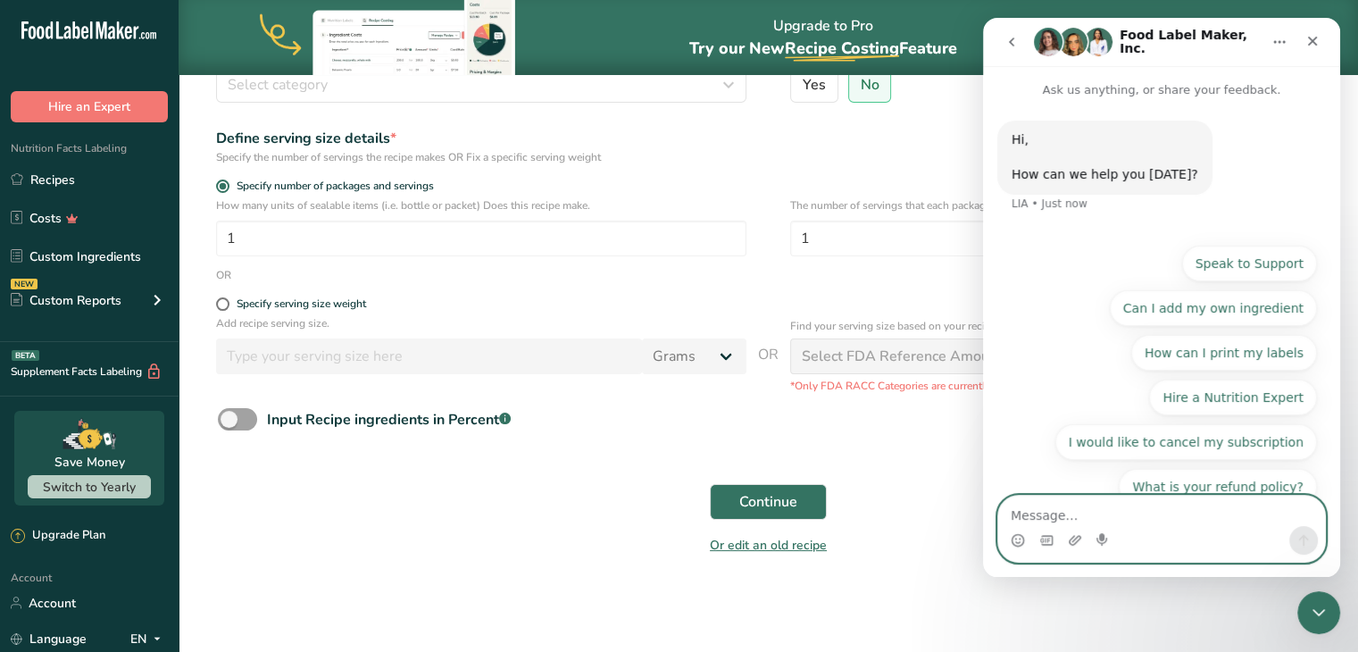
click at [1062, 509] on textarea "Message…" at bounding box center [1161, 511] width 327 height 30
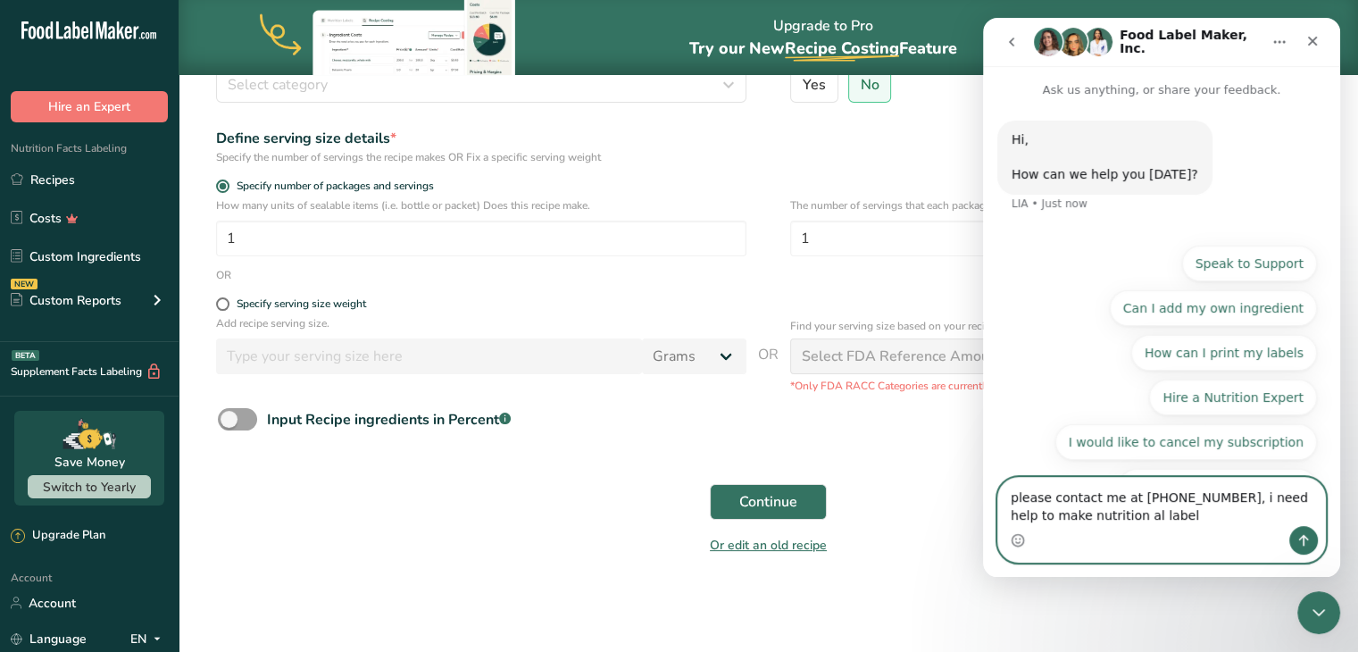
click at [1095, 521] on textarea "please contact me at 813-733-1412, i need help to make nutrition al label" at bounding box center [1161, 502] width 327 height 48
click at [1138, 518] on textarea "please contact me at 813-733-1412, i need help to make nutritional label" at bounding box center [1161, 502] width 327 height 48
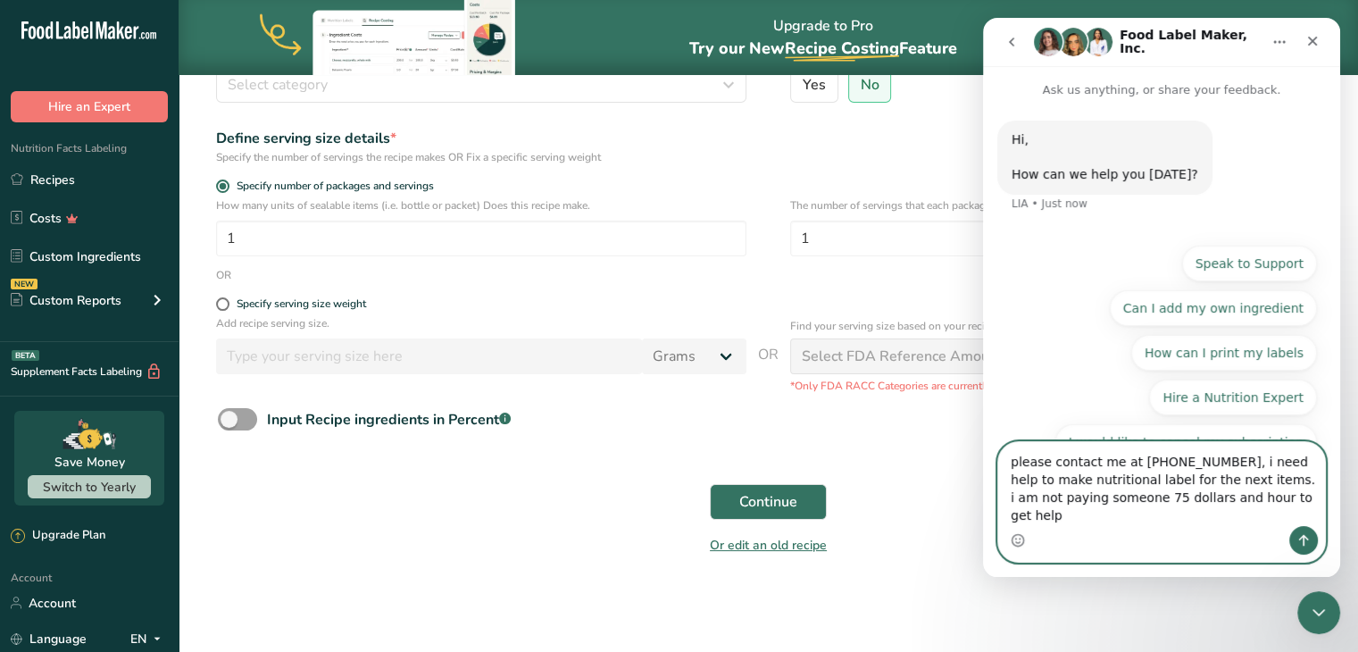
type textarea "please contact me at 813-733-1412, i need help to make nutritional label for th…"
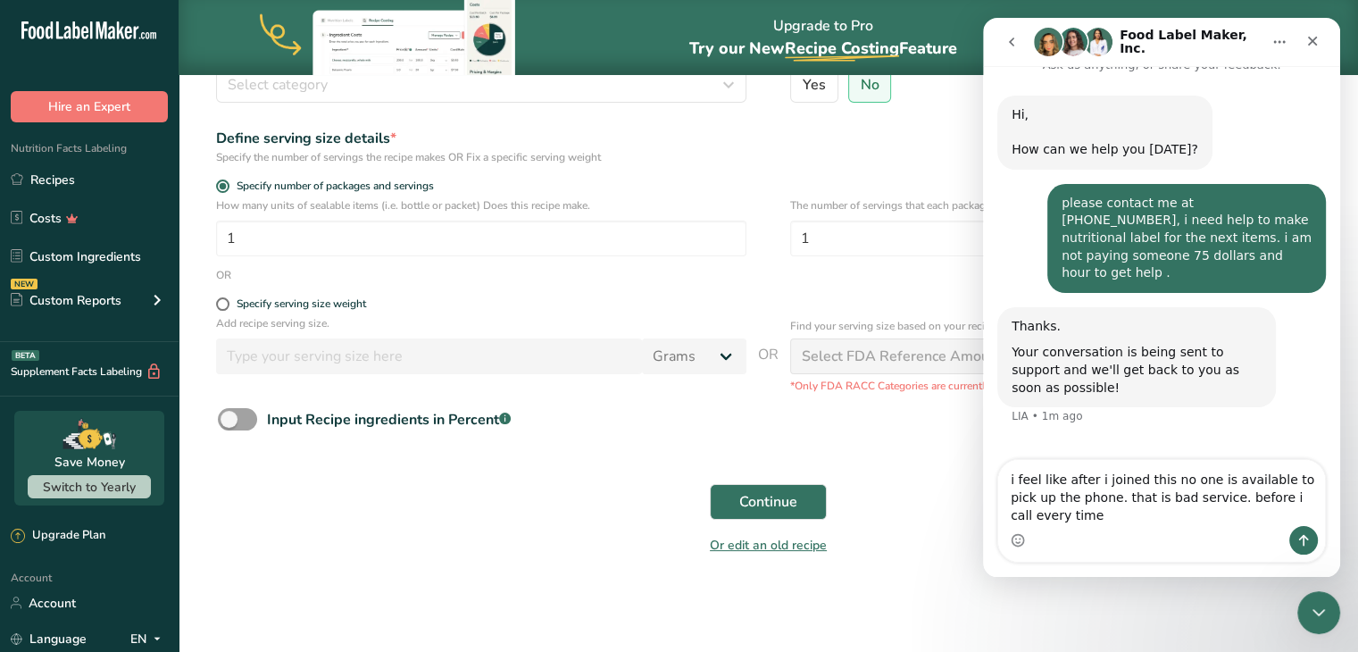
scroll to position [43, 0]
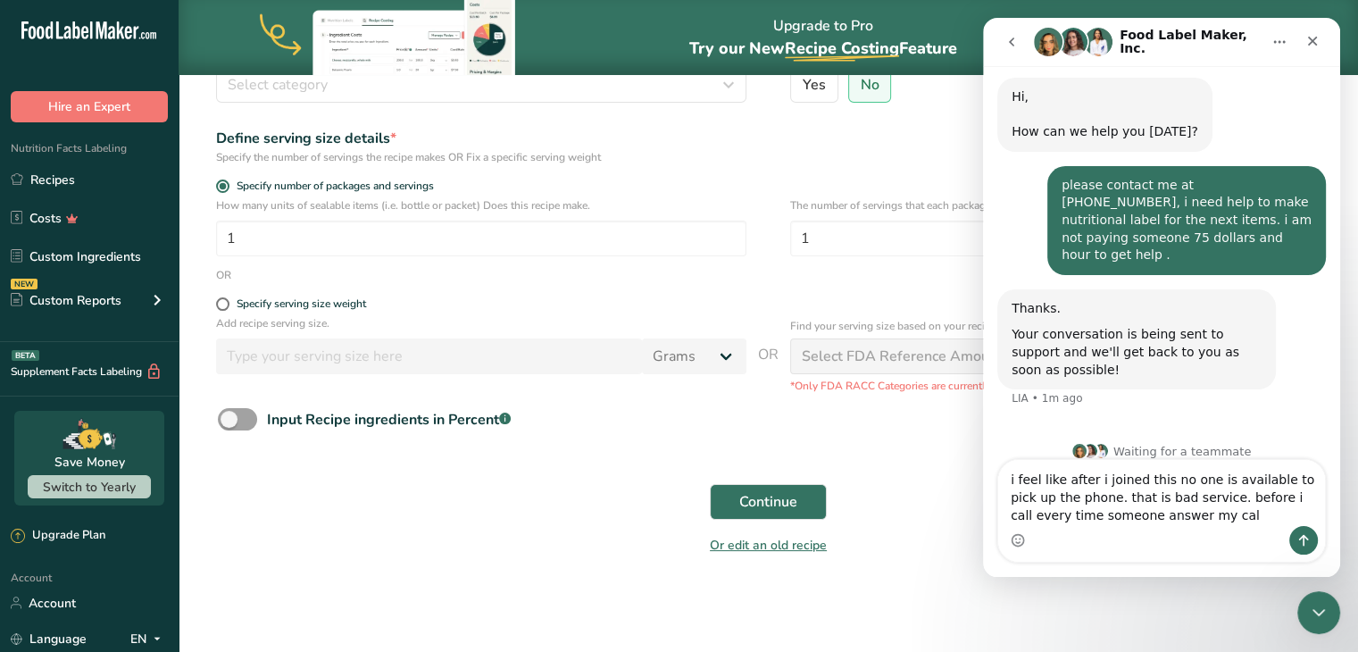
type textarea "i feel like after i joined this no one is available to pick up the phone. that …"
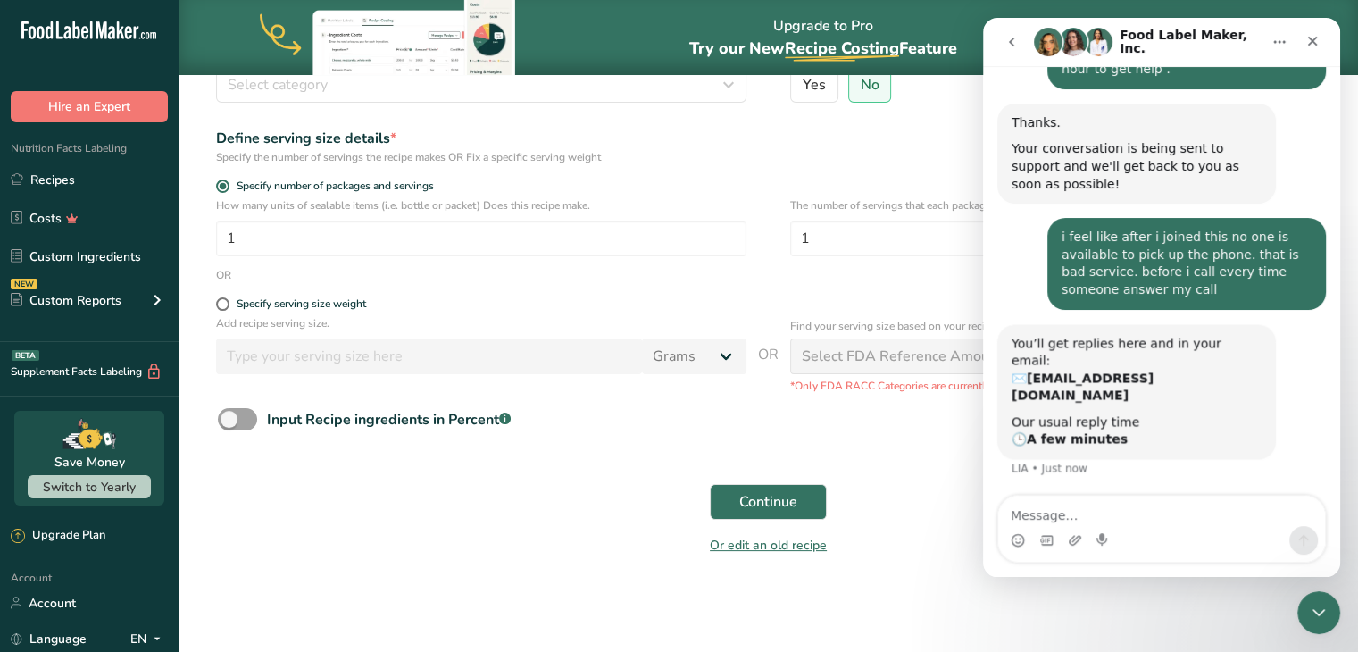
scroll to position [227, 0]
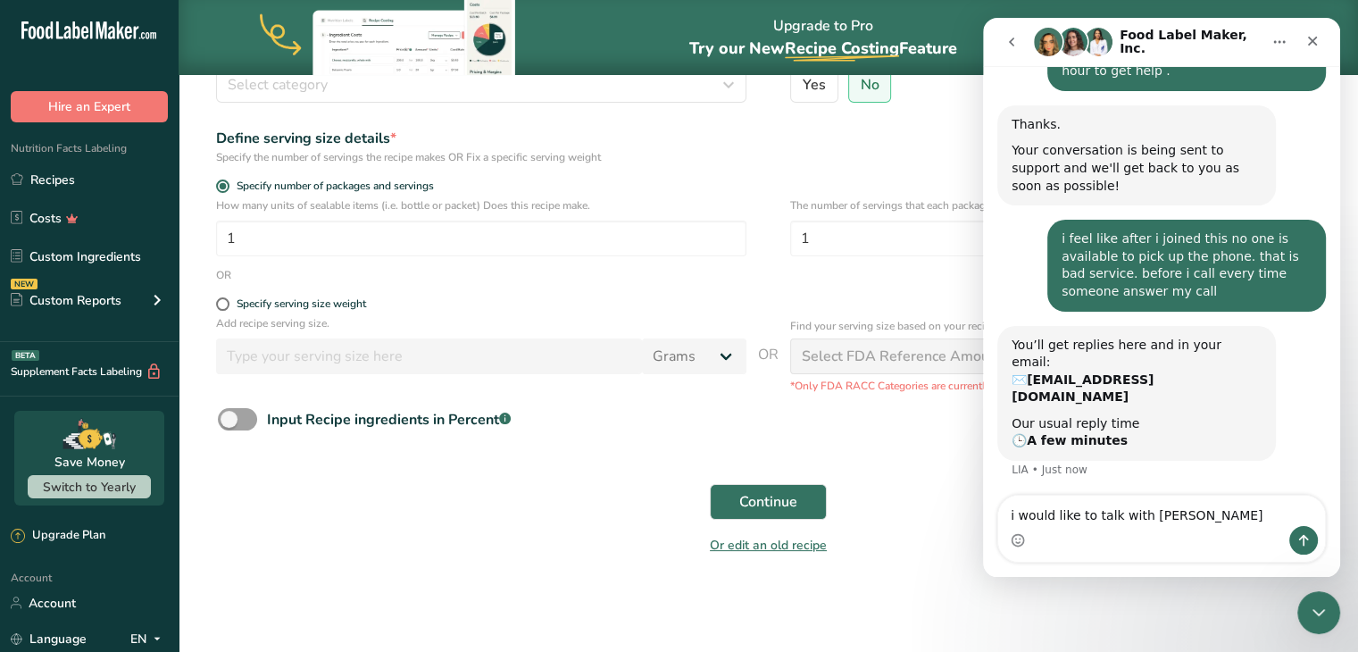
type textarea "i would like to talk with someone"
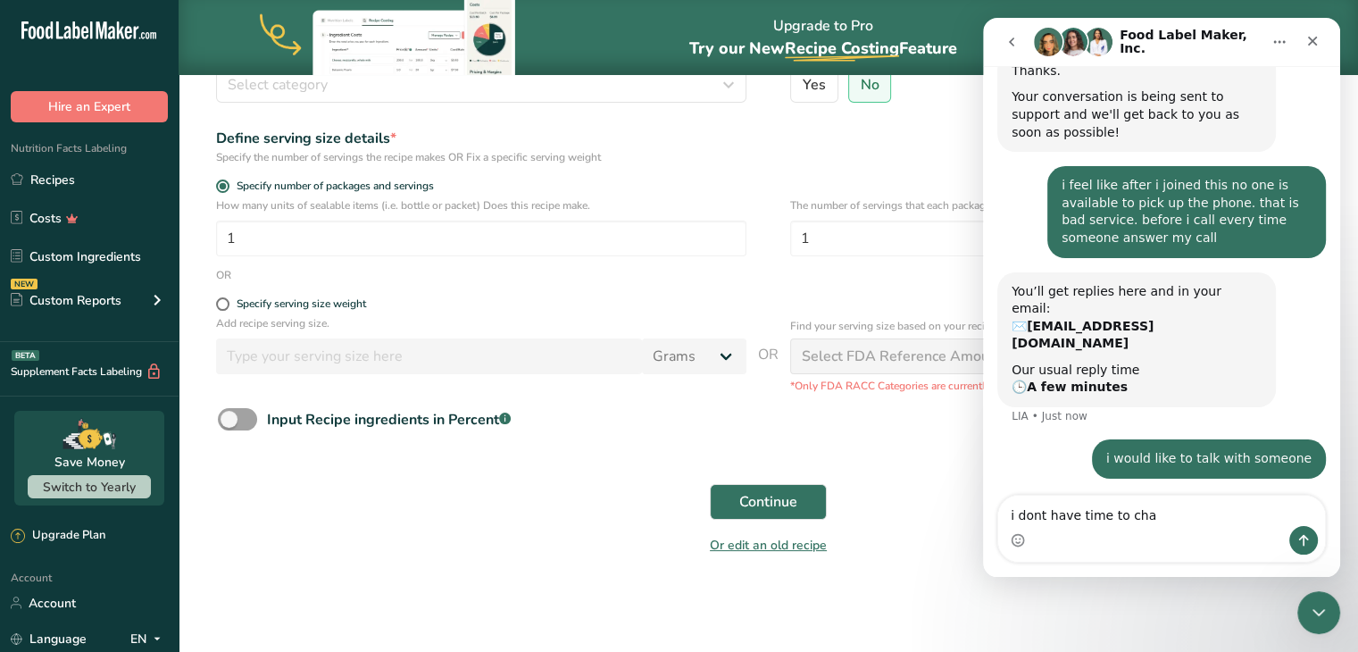
type textarea "i dont have time to chat"
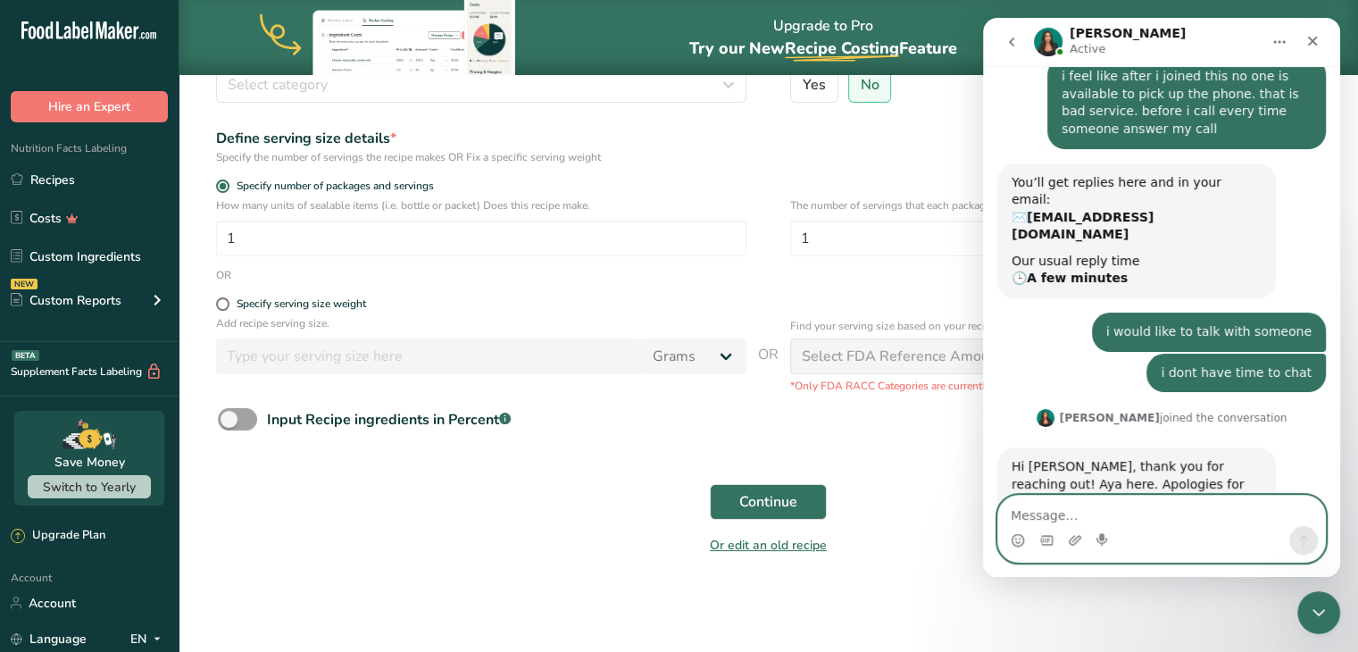
scroll to position [418, 0]
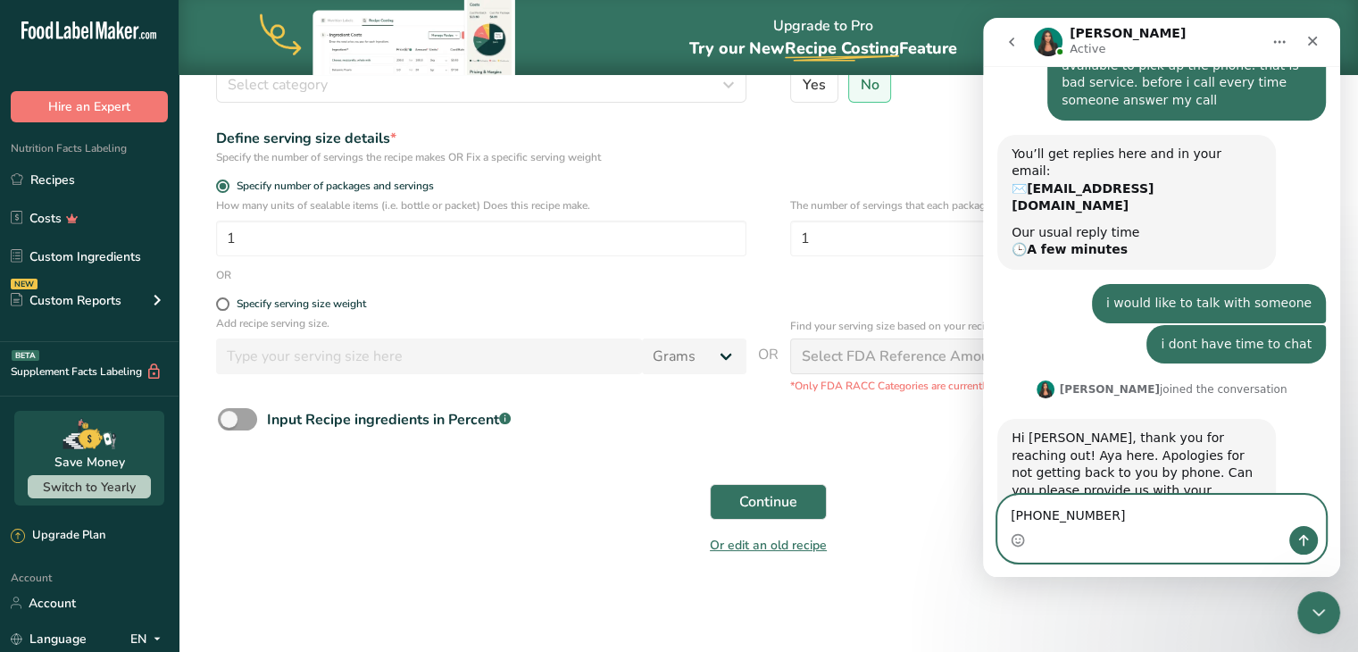
type textarea "813-733-1412"
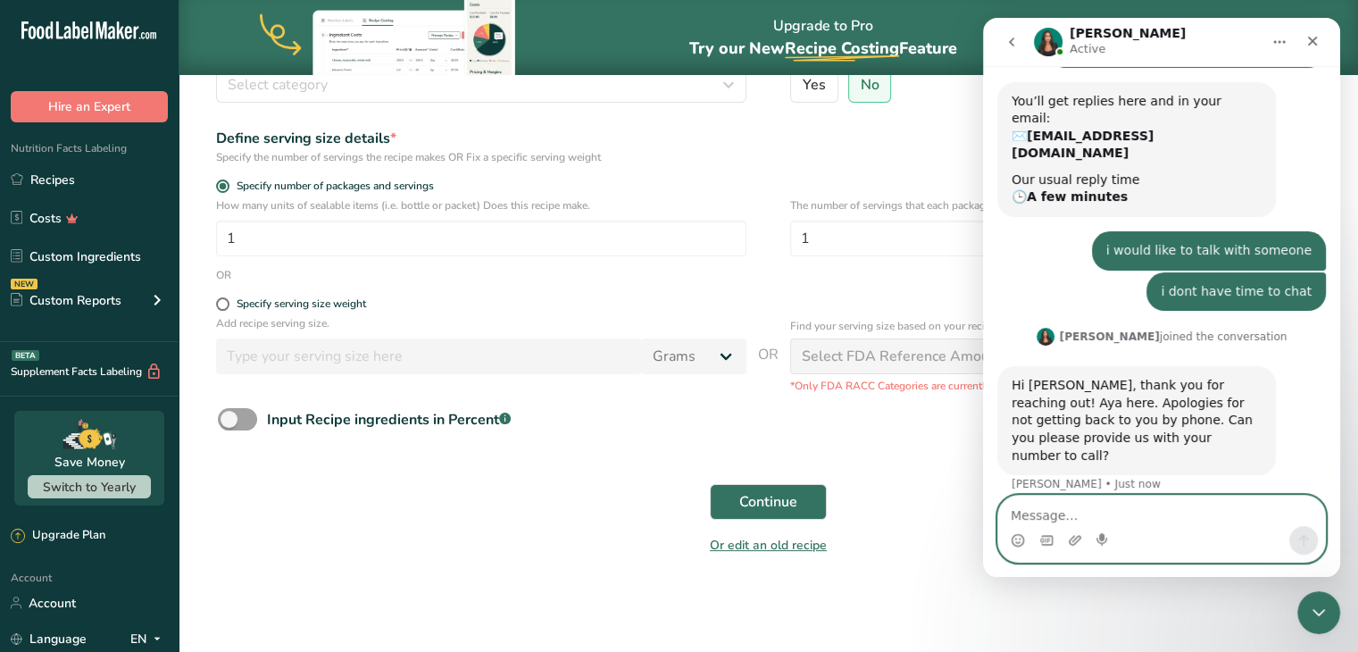
scroll to position [471, 0]
